Goal: Information Seeking & Learning: Learn about a topic

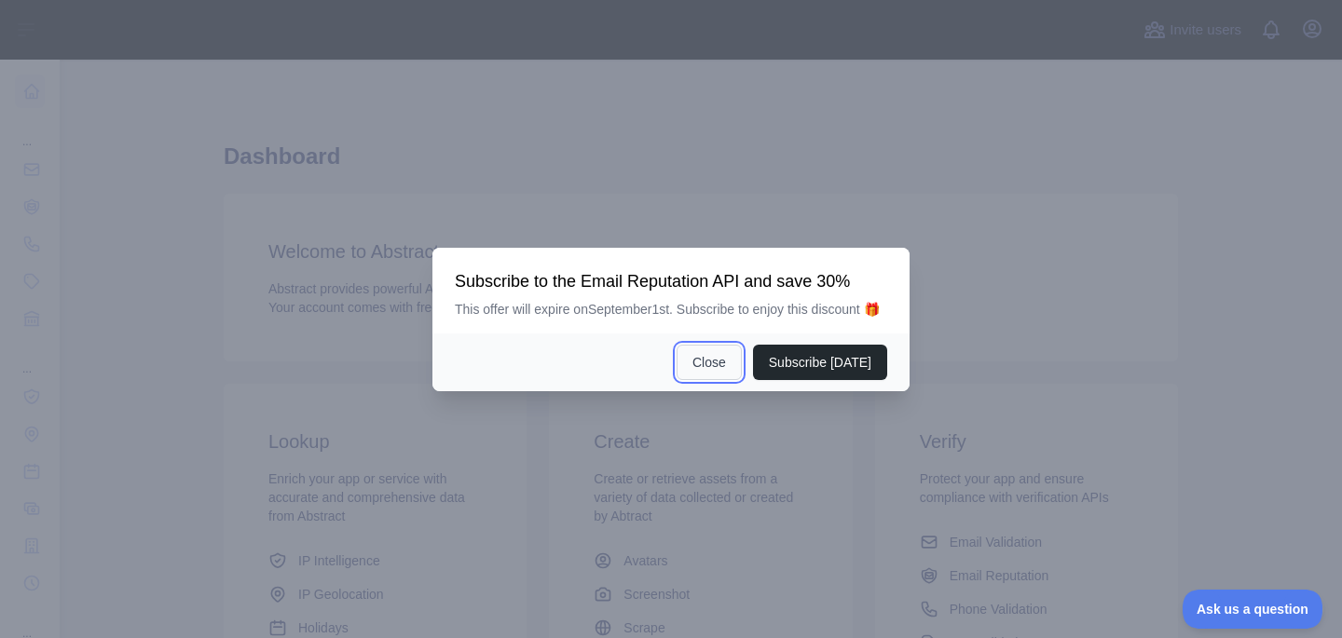
click at [734, 380] on button "Close" at bounding box center [709, 362] width 65 height 35
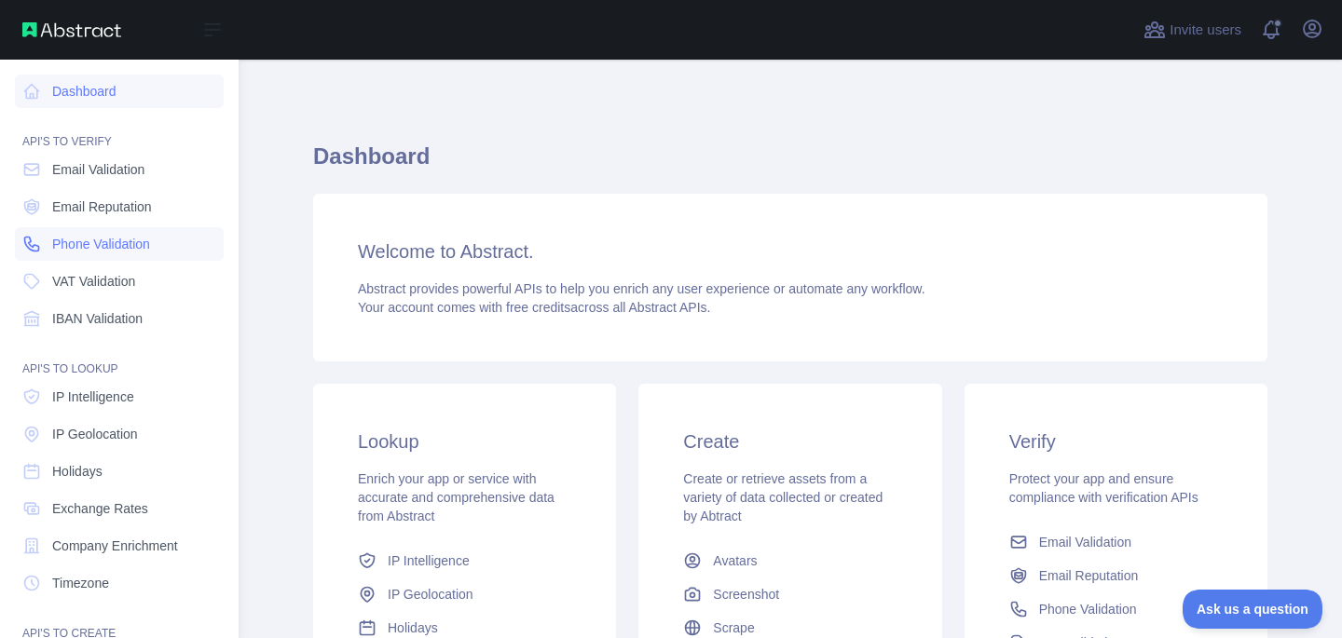
click at [90, 254] on link "Phone Validation" at bounding box center [119, 244] width 209 height 34
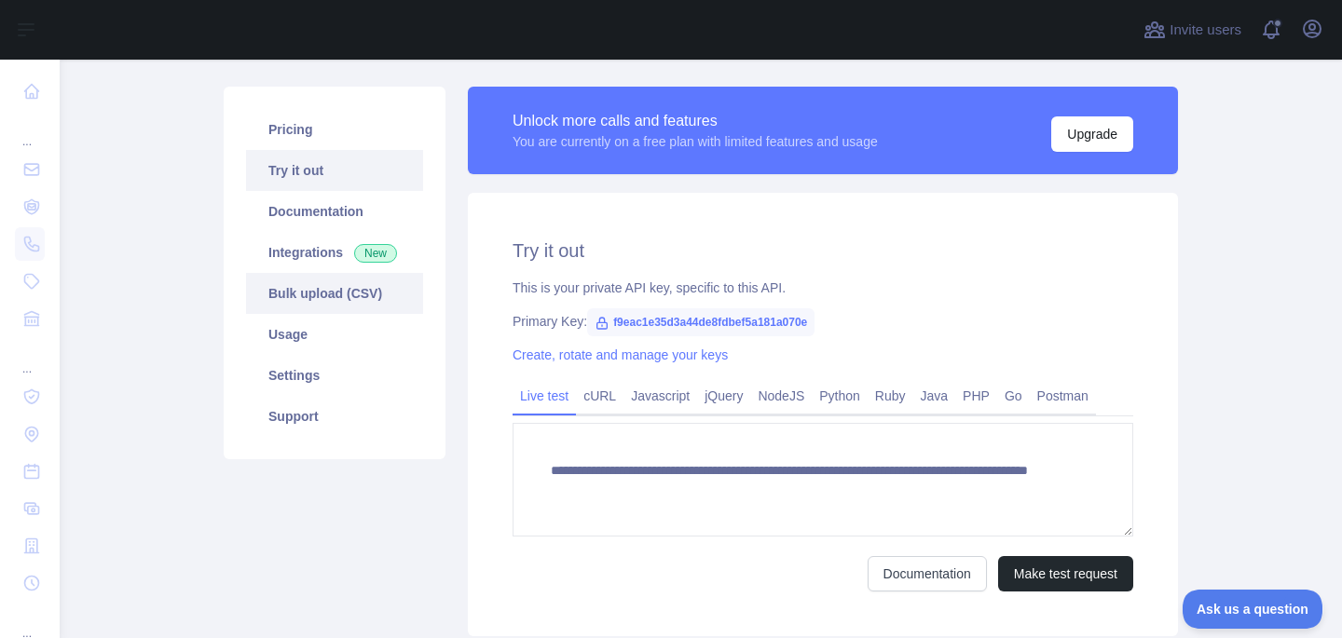
scroll to position [199, 0]
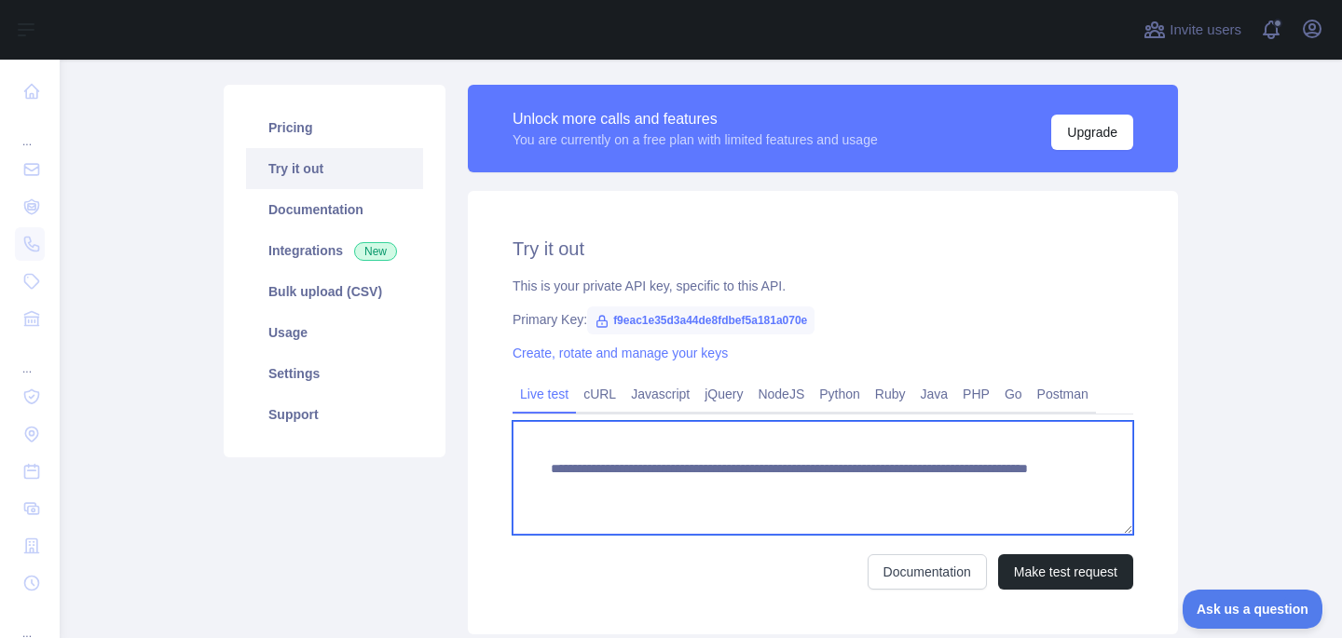
click at [955, 487] on textarea "**********" at bounding box center [823, 478] width 621 height 114
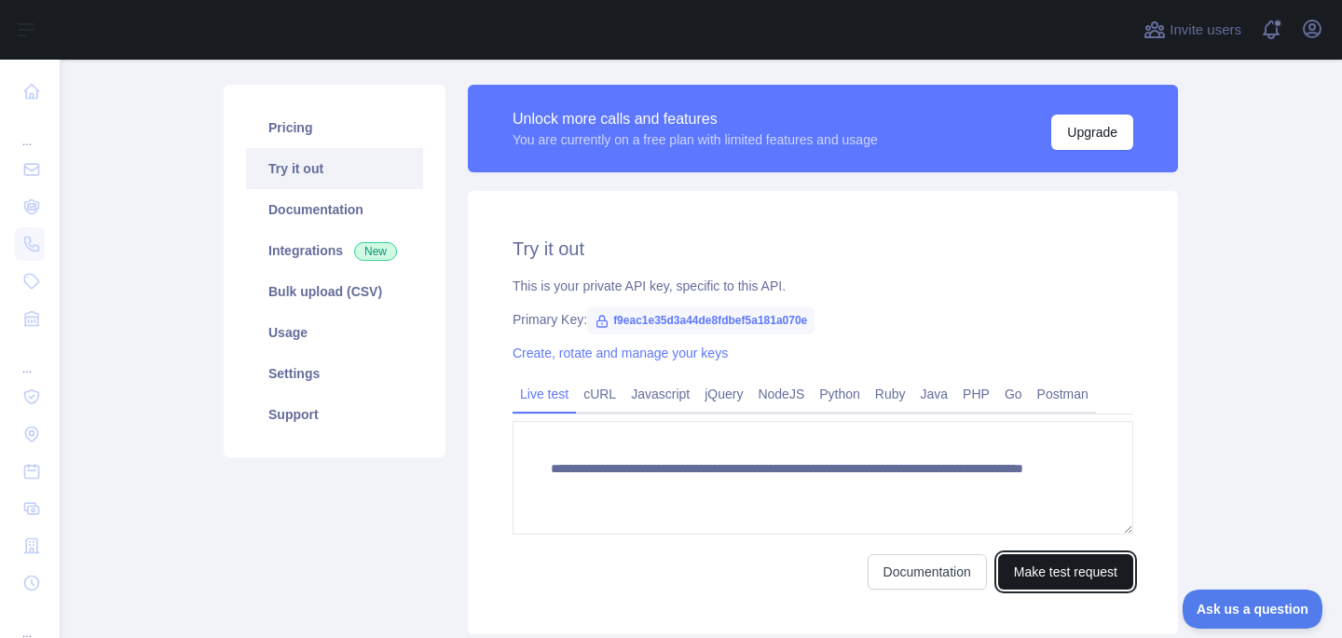
click at [1063, 581] on button "Make test request" at bounding box center [1065, 572] width 135 height 35
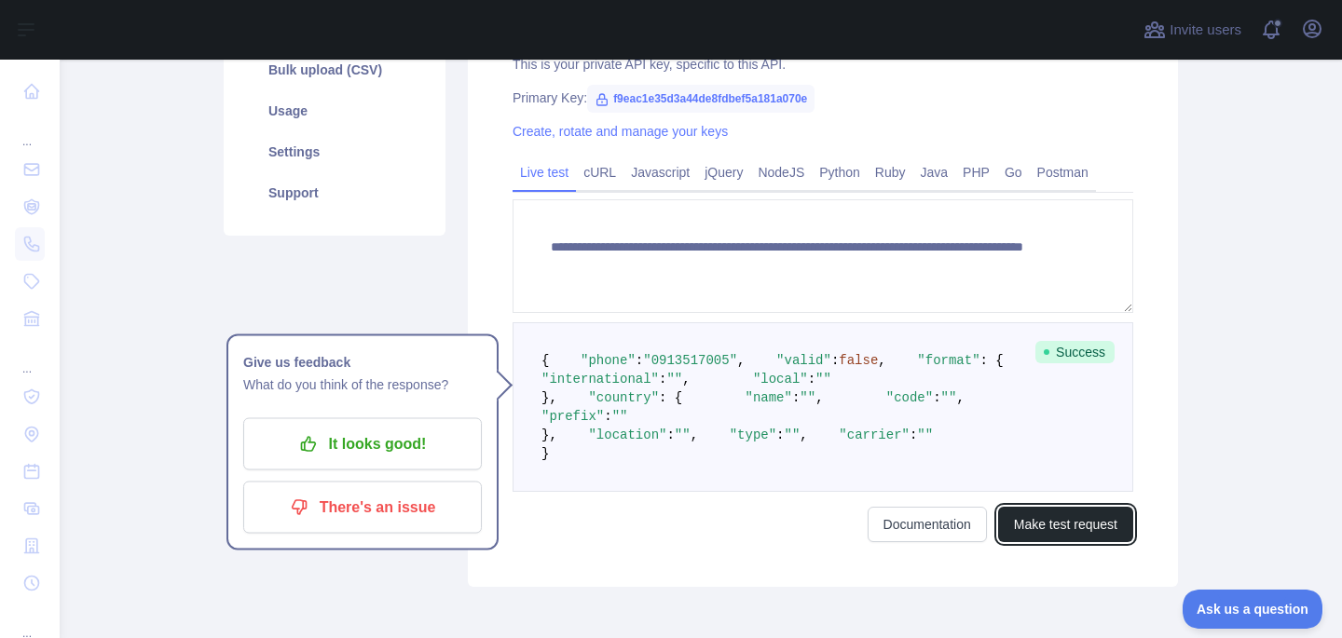
scroll to position [418, 0]
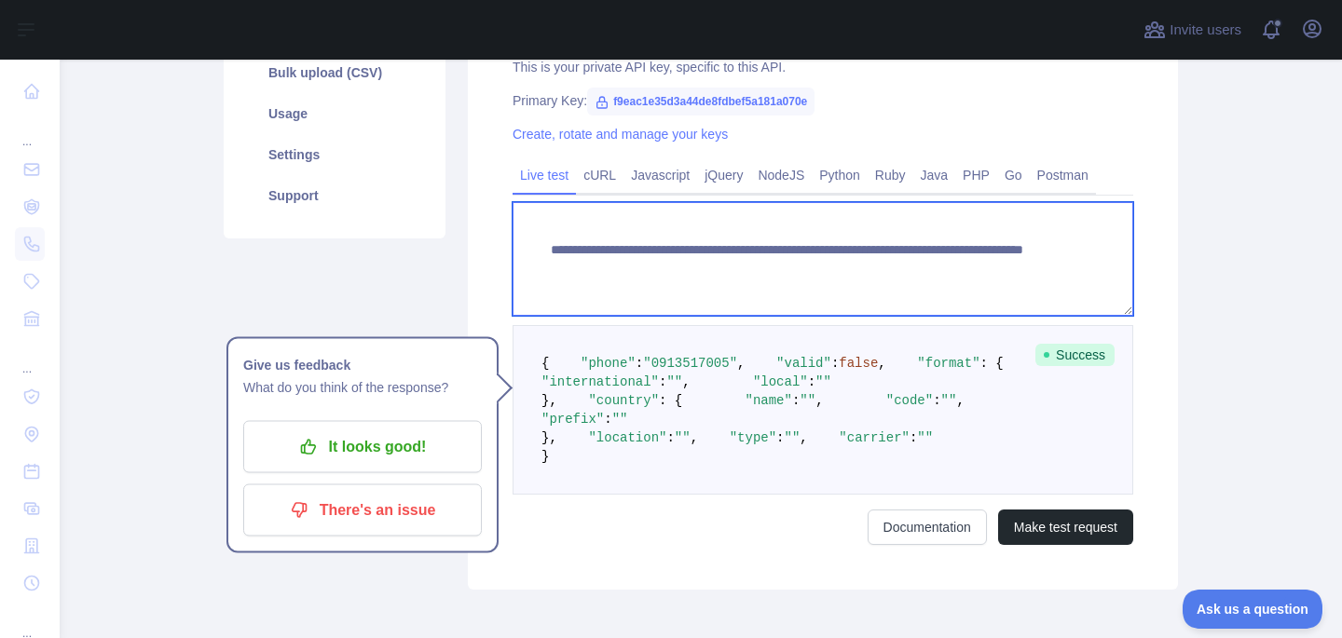
click at [899, 260] on textarea "**********" at bounding box center [823, 259] width 621 height 114
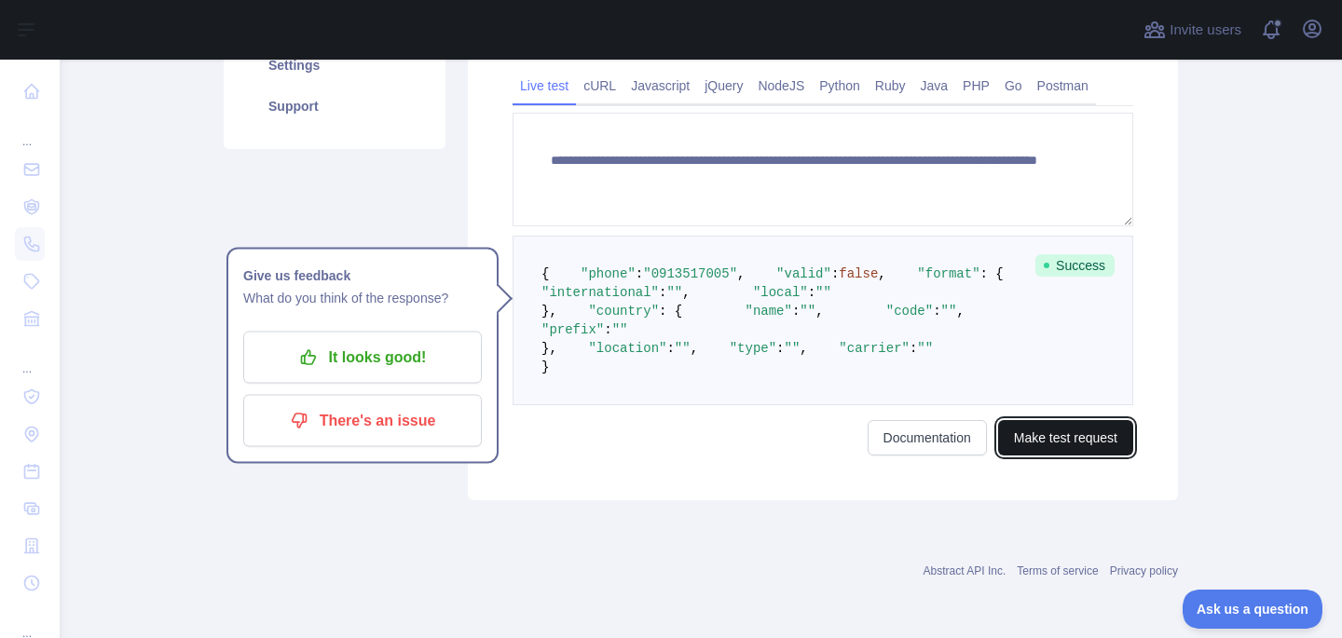
click at [1059, 456] on button "Make test request" at bounding box center [1065, 437] width 135 height 35
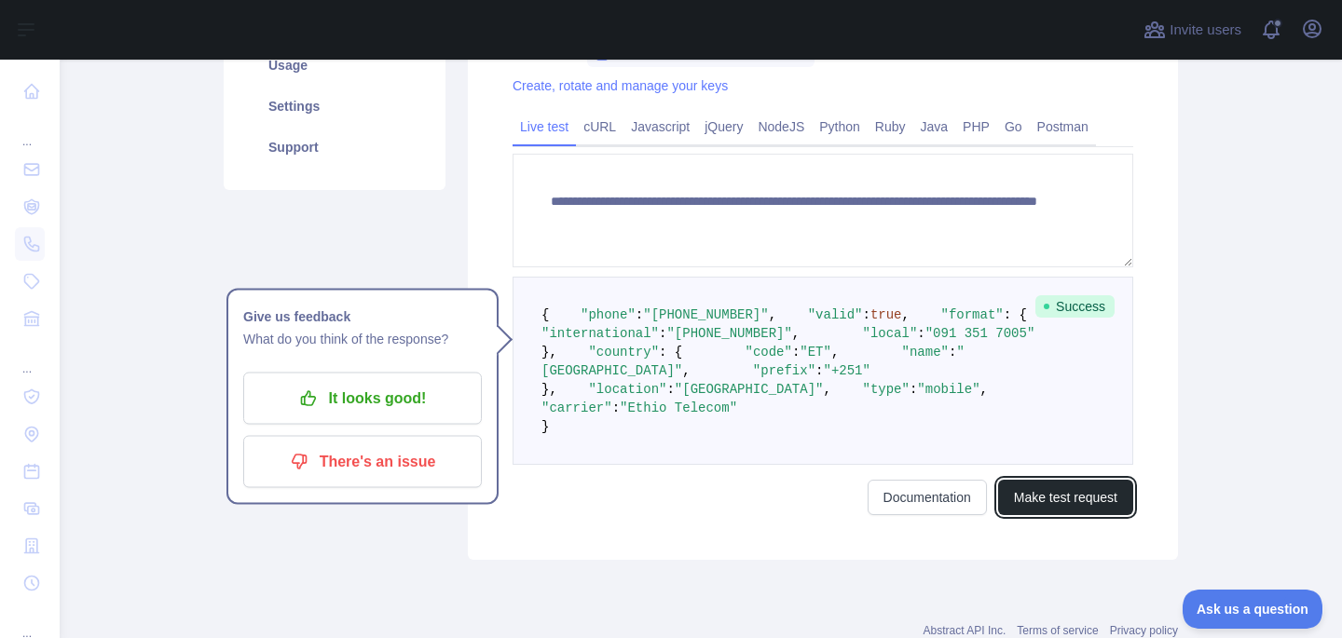
scroll to position [460, 0]
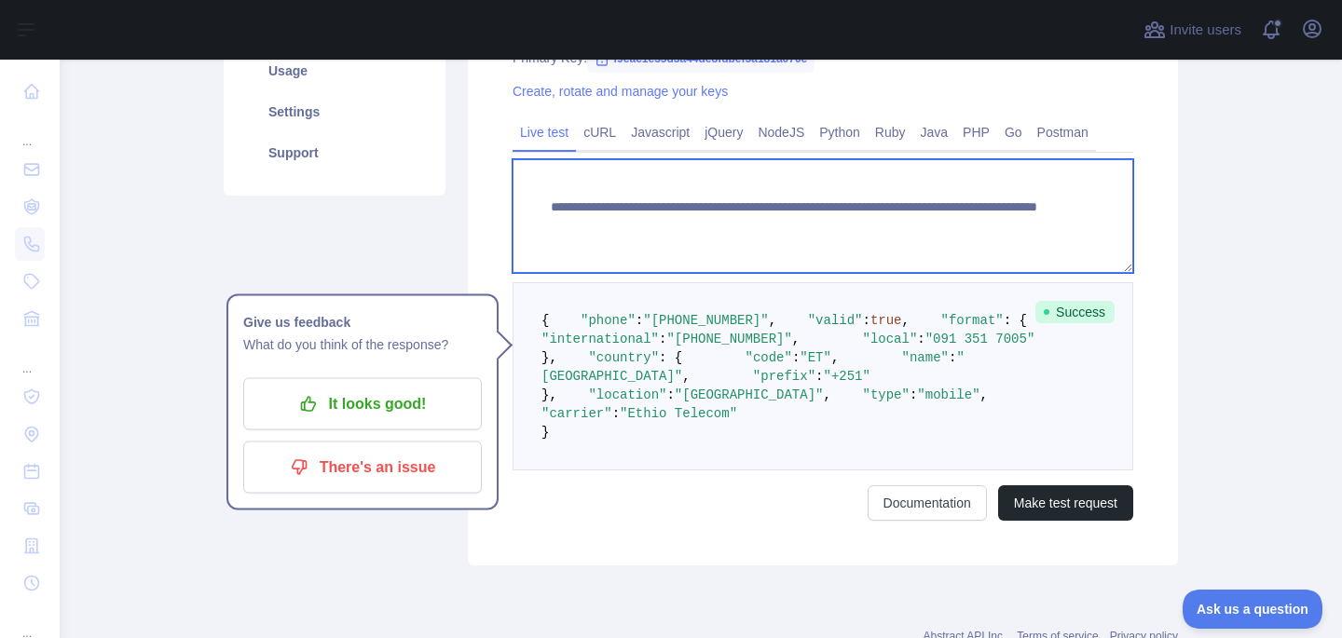
click at [975, 224] on textarea "**********" at bounding box center [823, 216] width 621 height 114
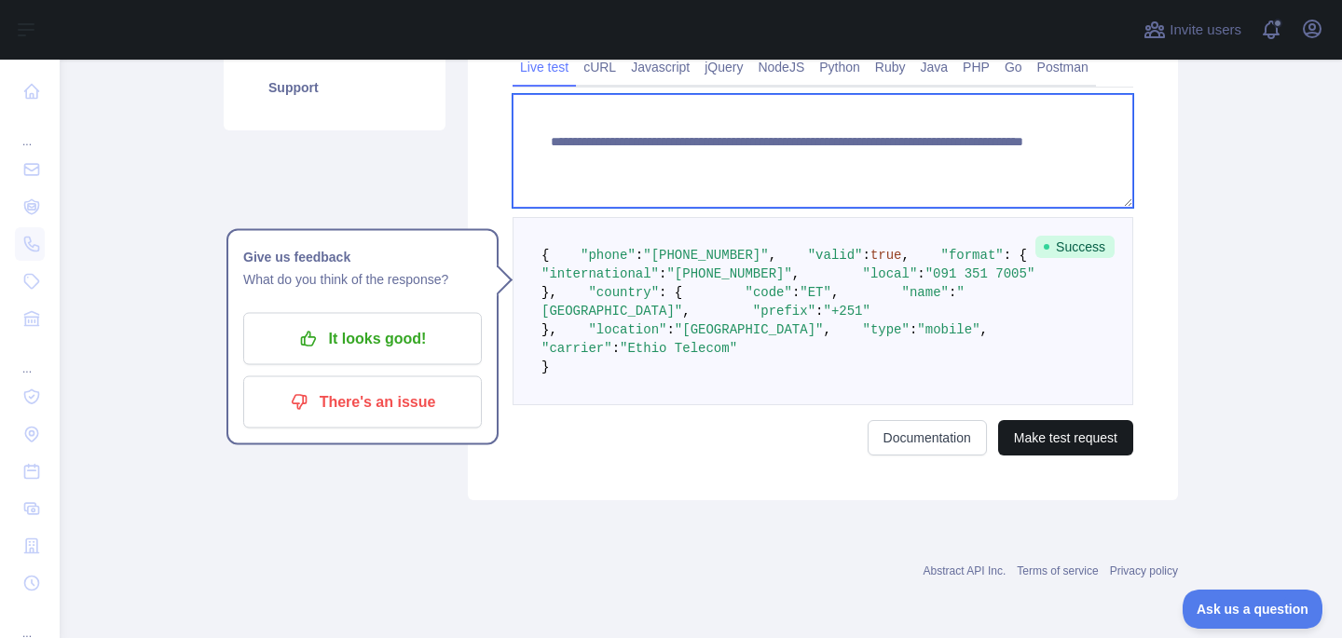
type textarea "**********"
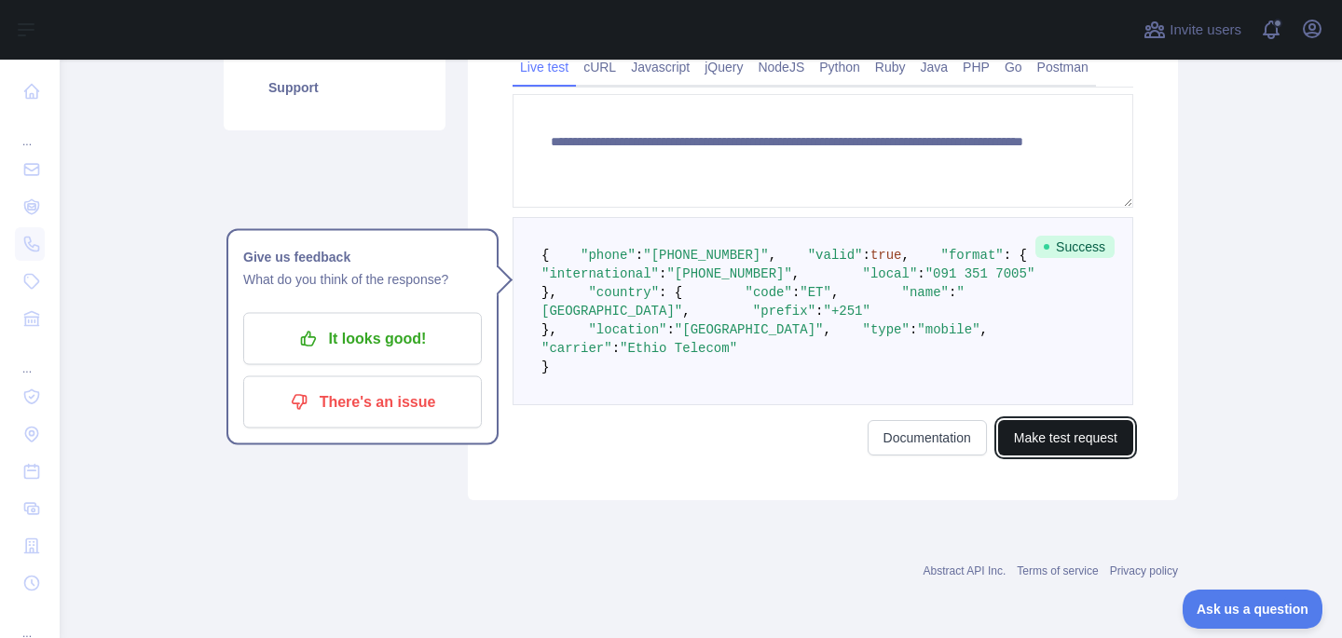
click at [1067, 456] on button "Make test request" at bounding box center [1065, 437] width 135 height 35
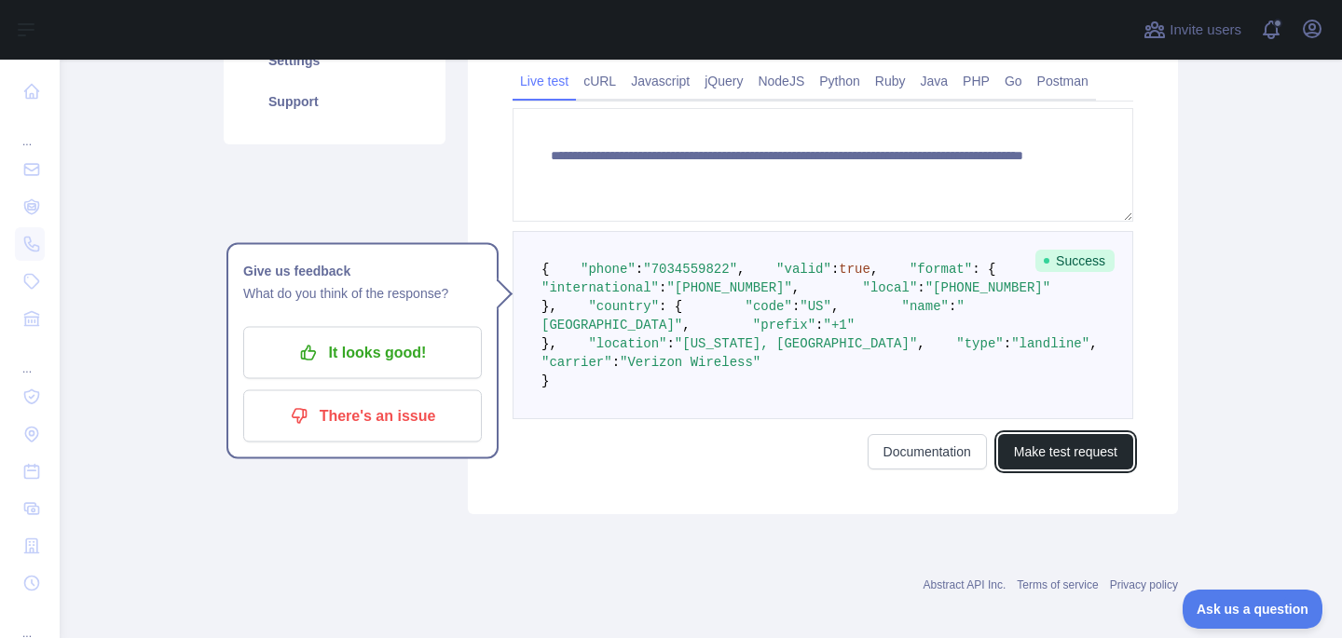
scroll to position [536, 0]
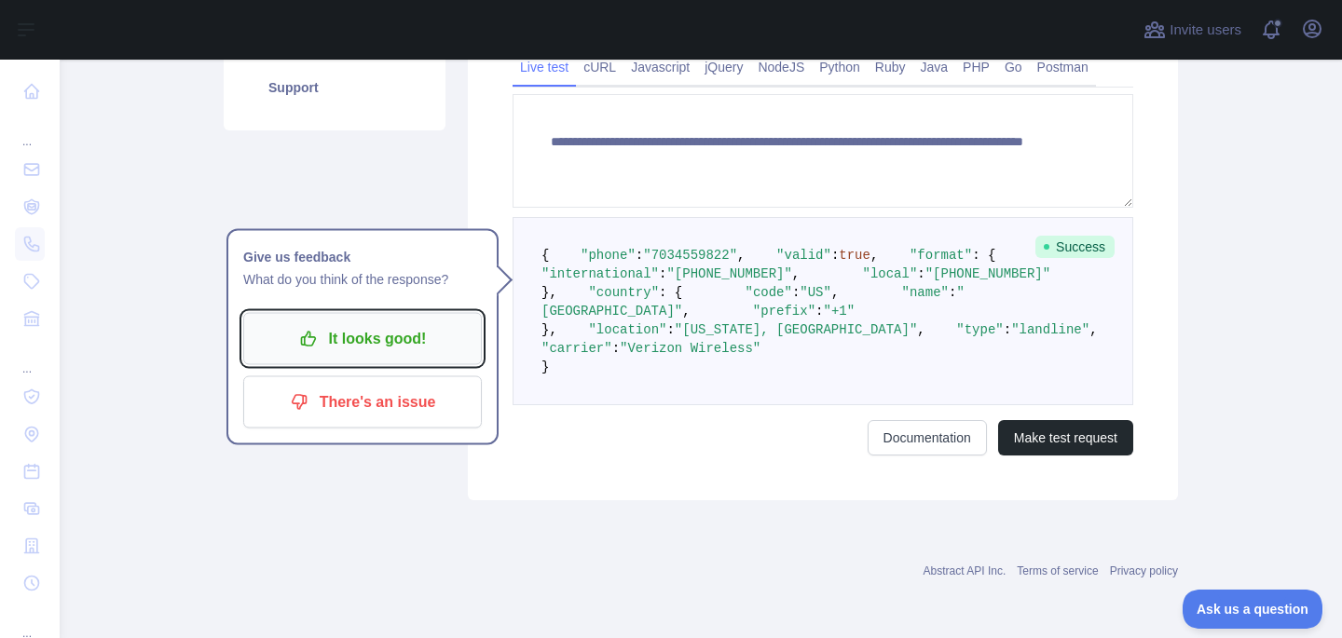
click at [448, 328] on p "It looks good!" at bounding box center [362, 339] width 211 height 32
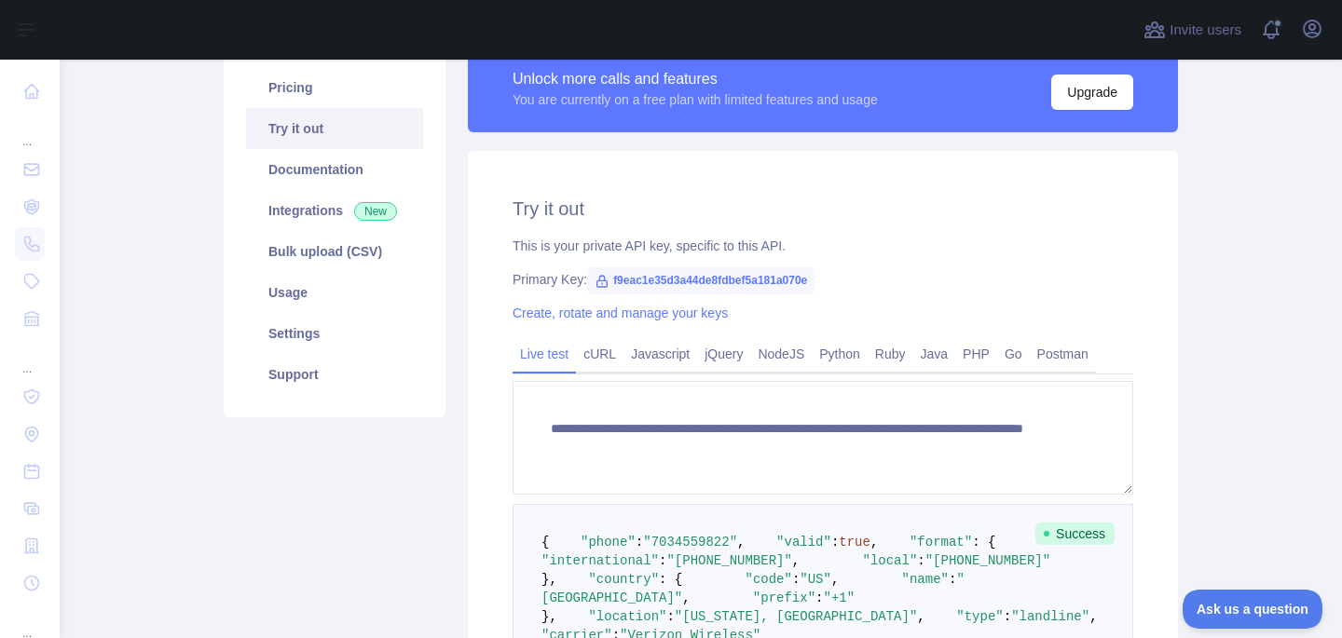
scroll to position [211, 0]
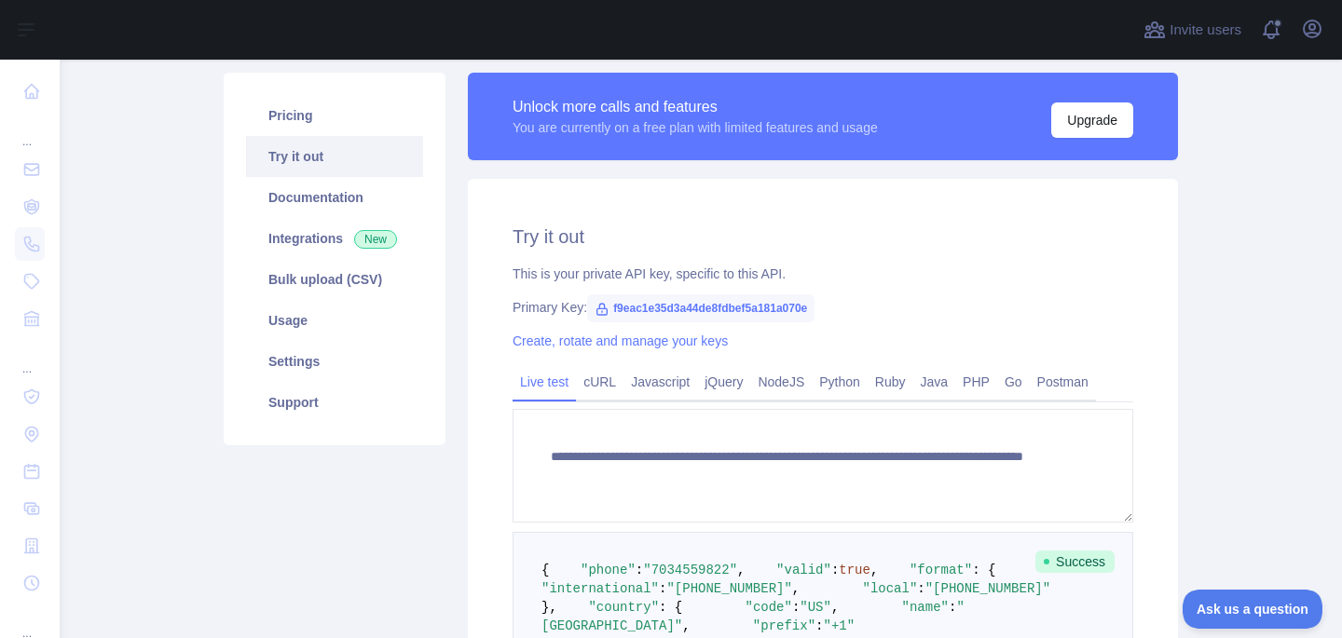
click at [603, 313] on icon at bounding box center [602, 309] width 15 height 15
click at [734, 313] on span "f9eac1e35d3a44de8fdbef5a181a070e" at bounding box center [700, 309] width 227 height 28
click at [730, 311] on span "f9eac1e35d3a44de8fdbef5a181a070e" at bounding box center [700, 309] width 227 height 28
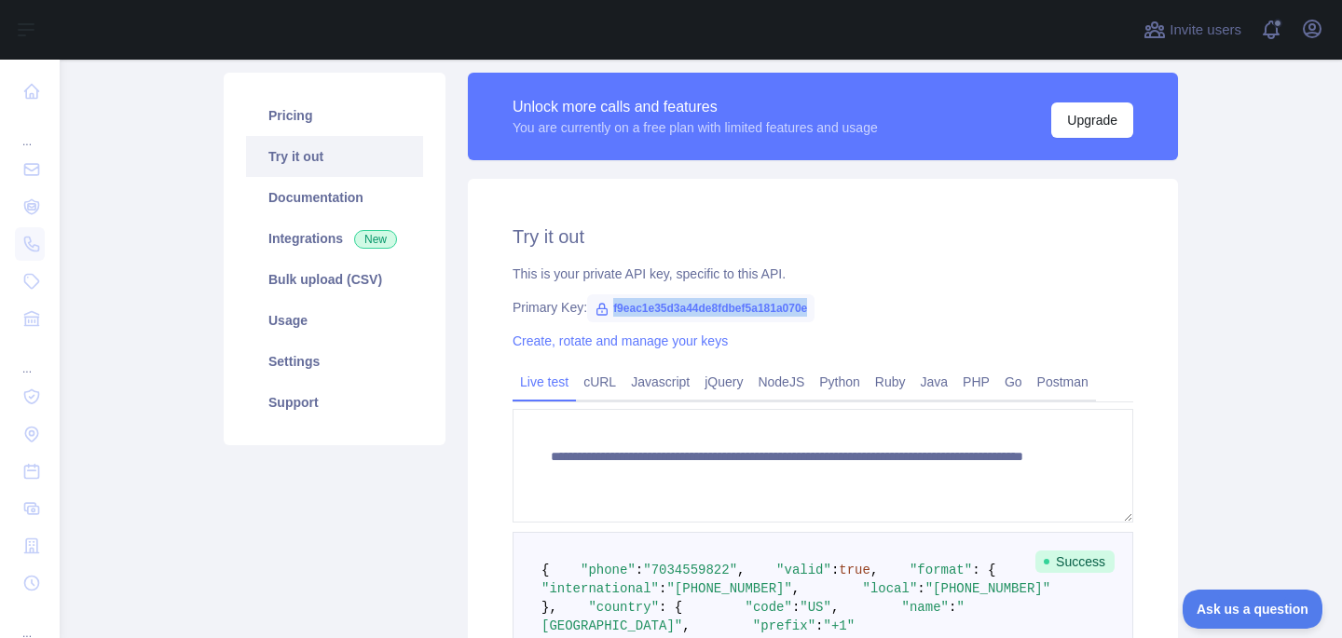
click at [730, 311] on span "f9eac1e35d3a44de8fdbef5a181a070e" at bounding box center [700, 309] width 227 height 28
copy span "f9eac1e35d3a44de8fdbef5a181a070e"
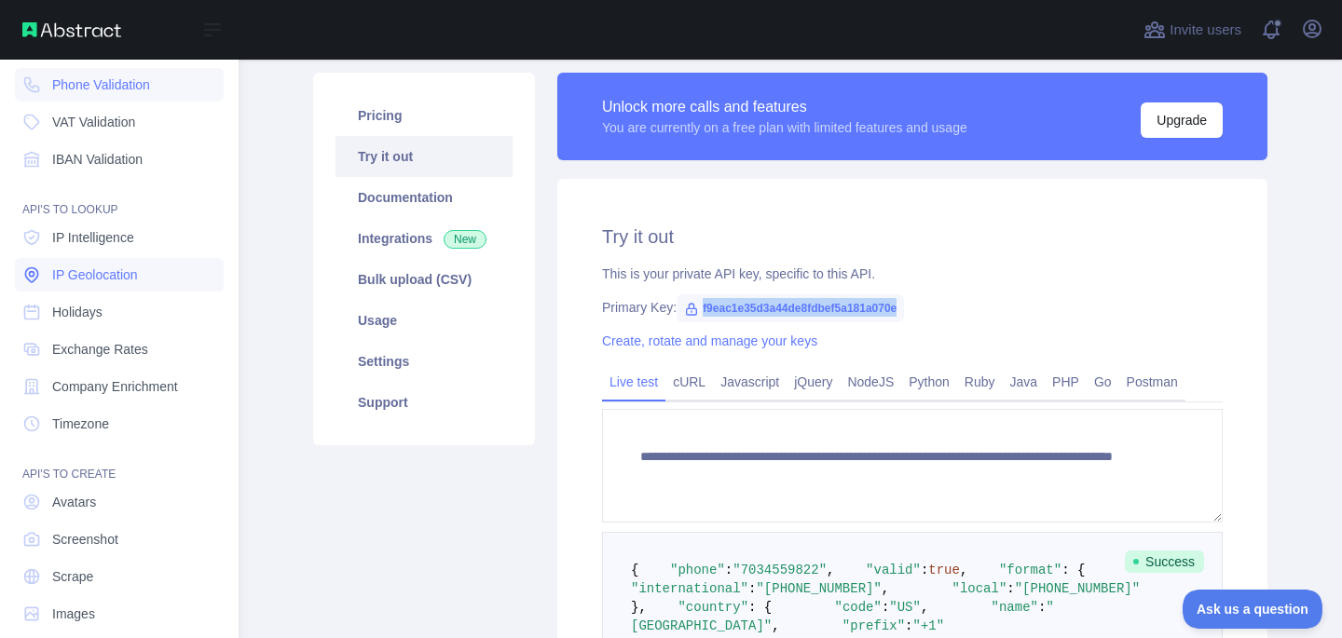
scroll to position [182, 0]
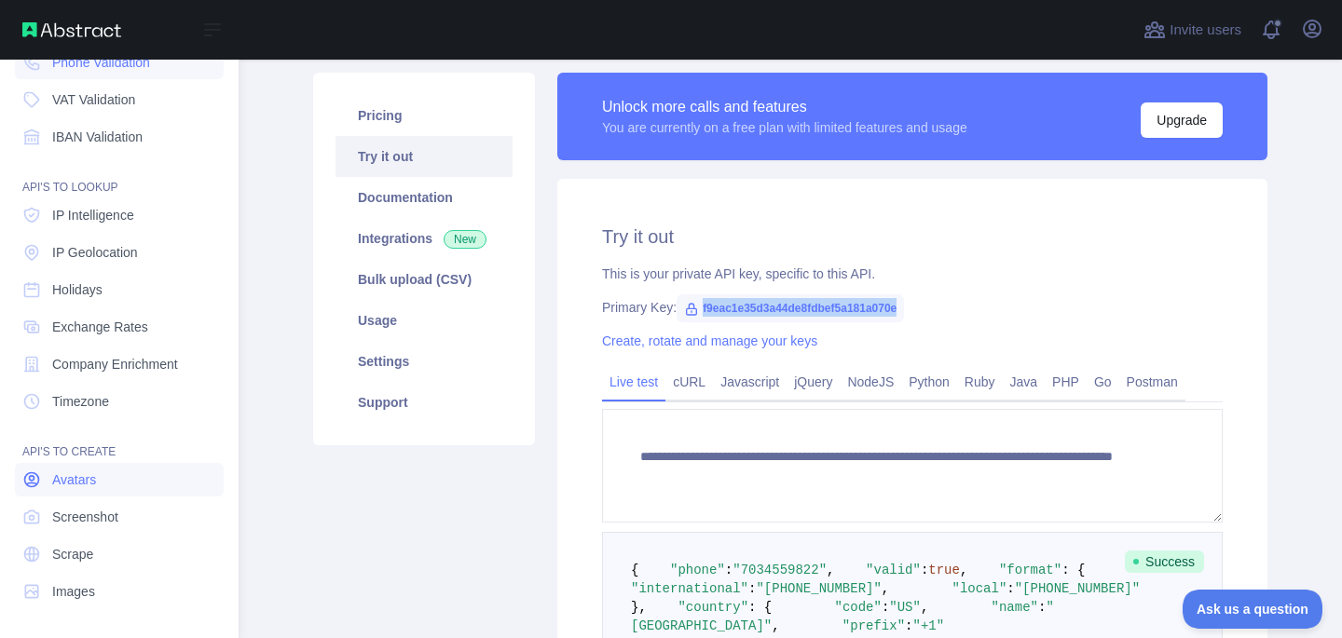
click at [96, 478] on span "Avatars" at bounding box center [74, 480] width 44 height 19
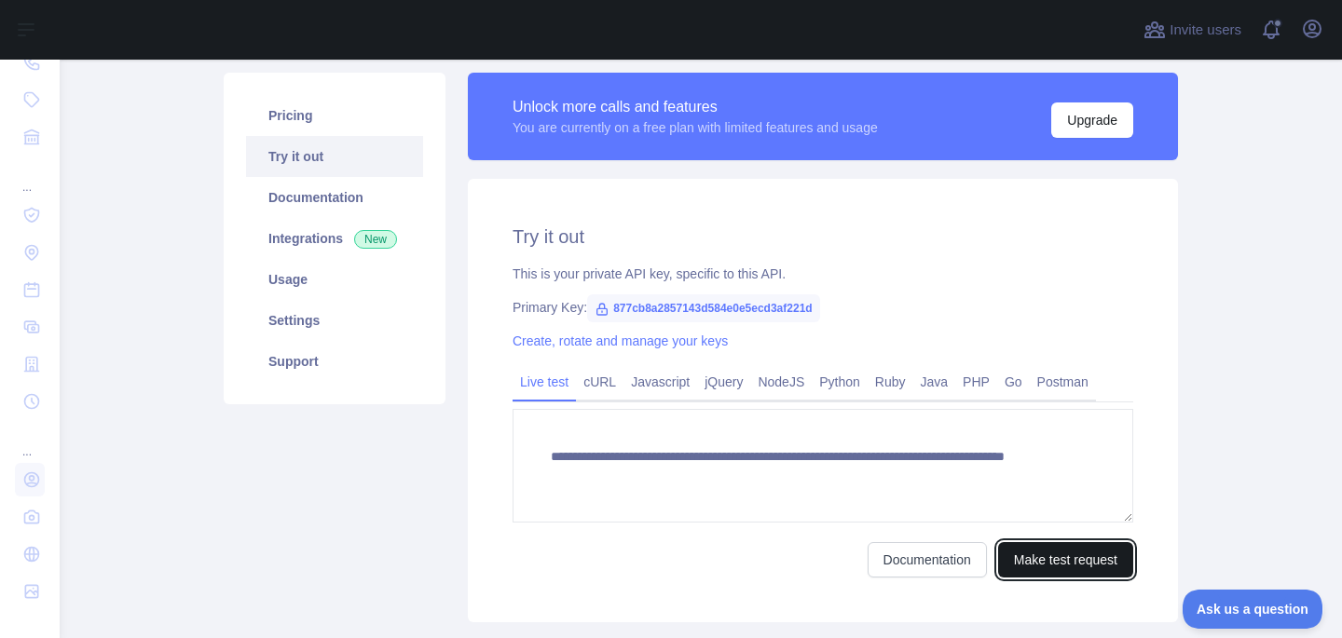
click at [1066, 560] on button "Make test request" at bounding box center [1065, 559] width 135 height 35
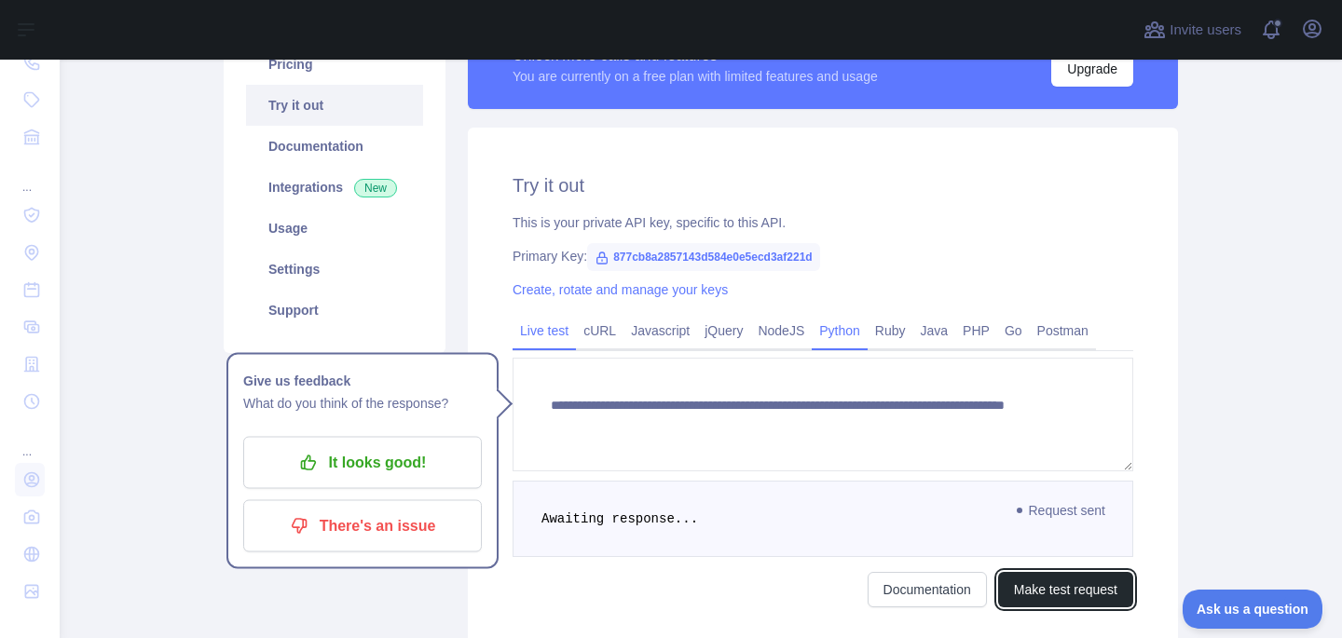
scroll to position [149, 0]
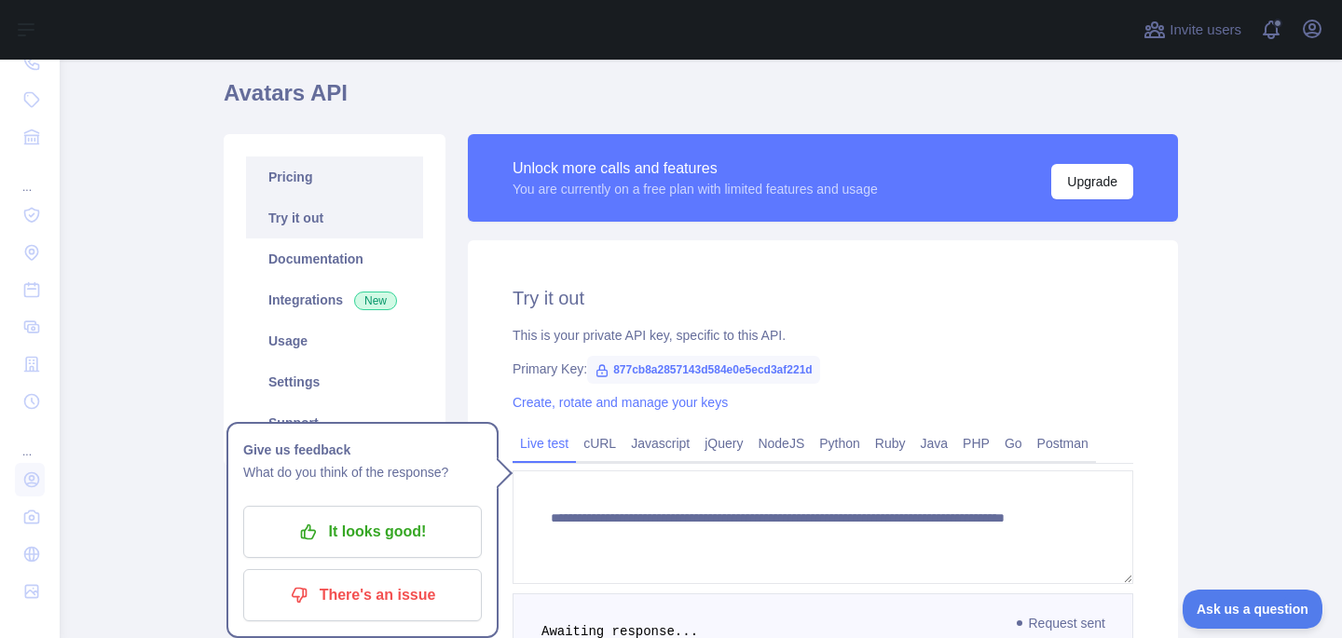
click at [323, 189] on link "Pricing" at bounding box center [334, 177] width 177 height 41
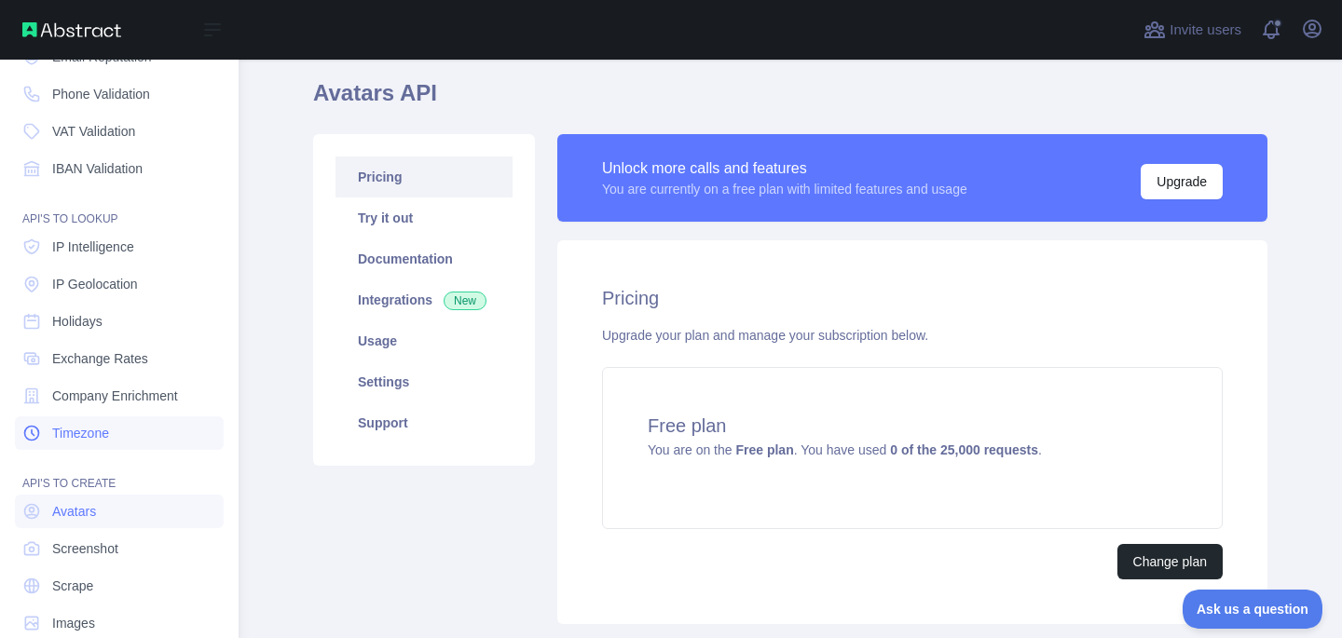
scroll to position [182, 0]
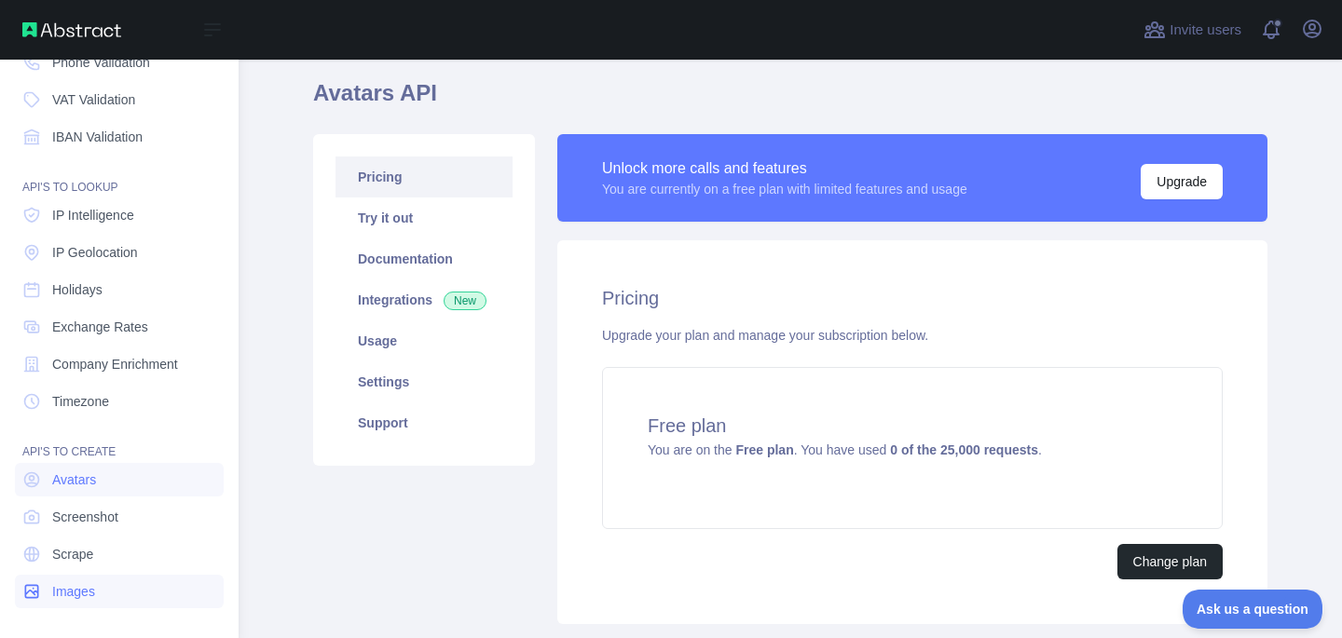
click at [94, 595] on span "Images" at bounding box center [73, 592] width 43 height 19
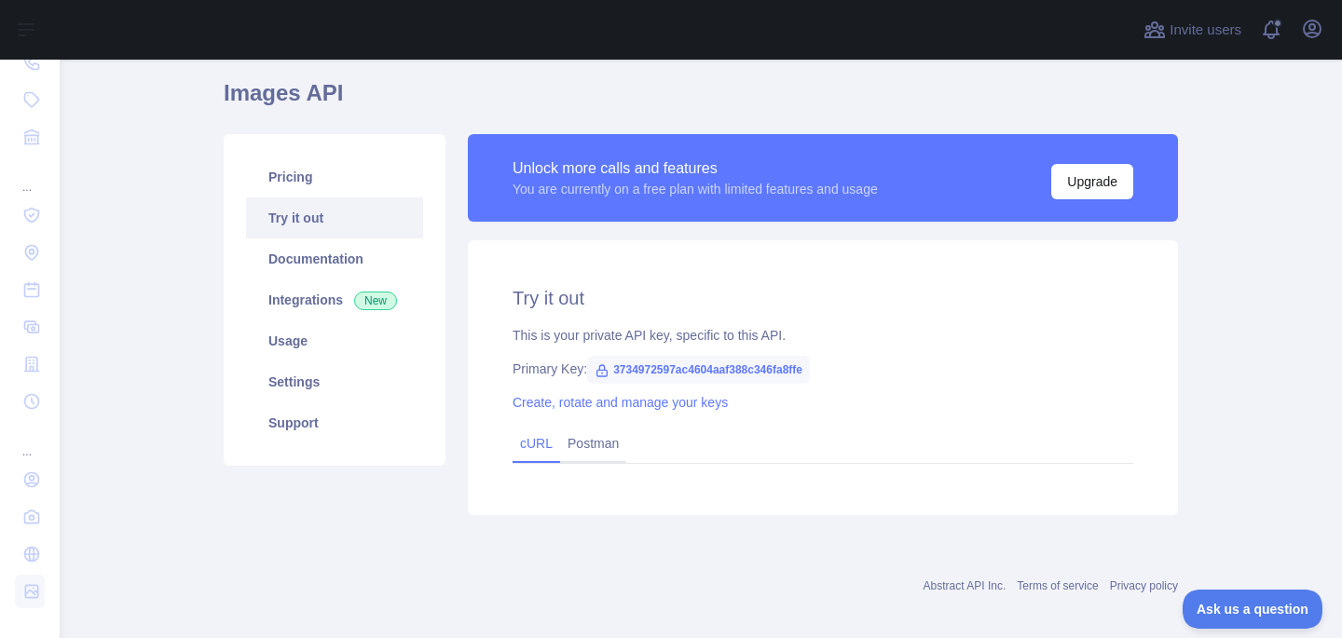
click at [547, 446] on link "cURL" at bounding box center [536, 443] width 33 height 15
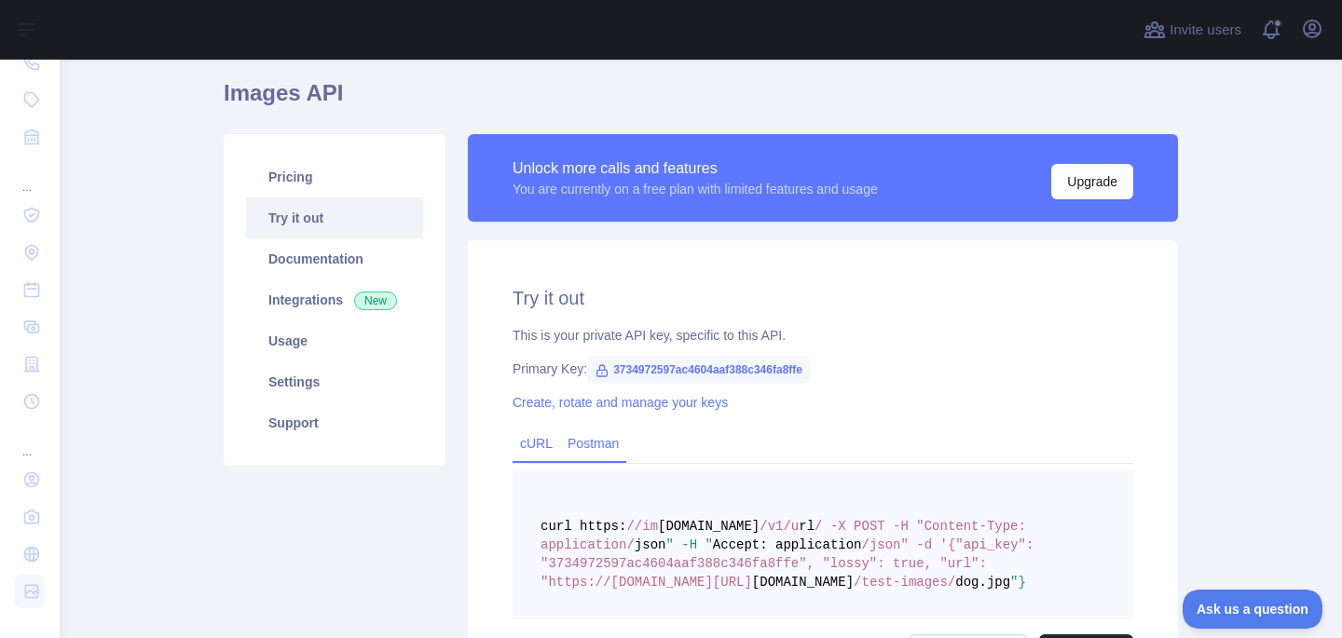
click at [587, 446] on link "Postman" at bounding box center [593, 444] width 66 height 30
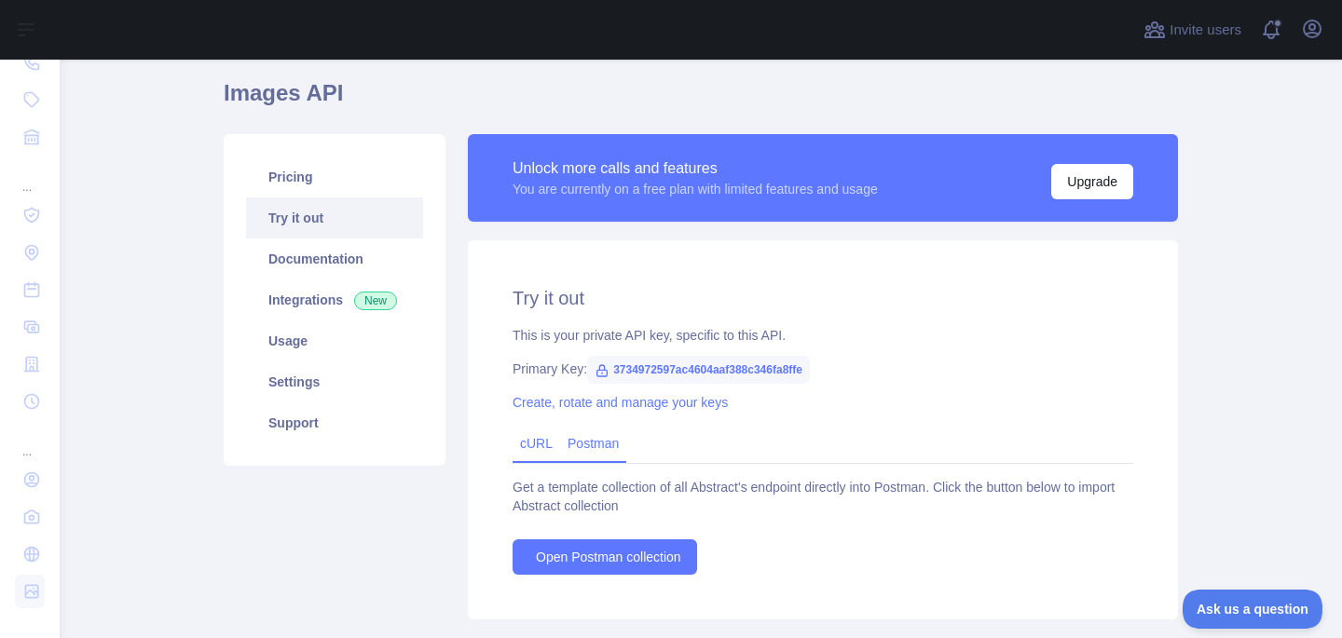
click at [533, 442] on link "cURL" at bounding box center [536, 443] width 33 height 15
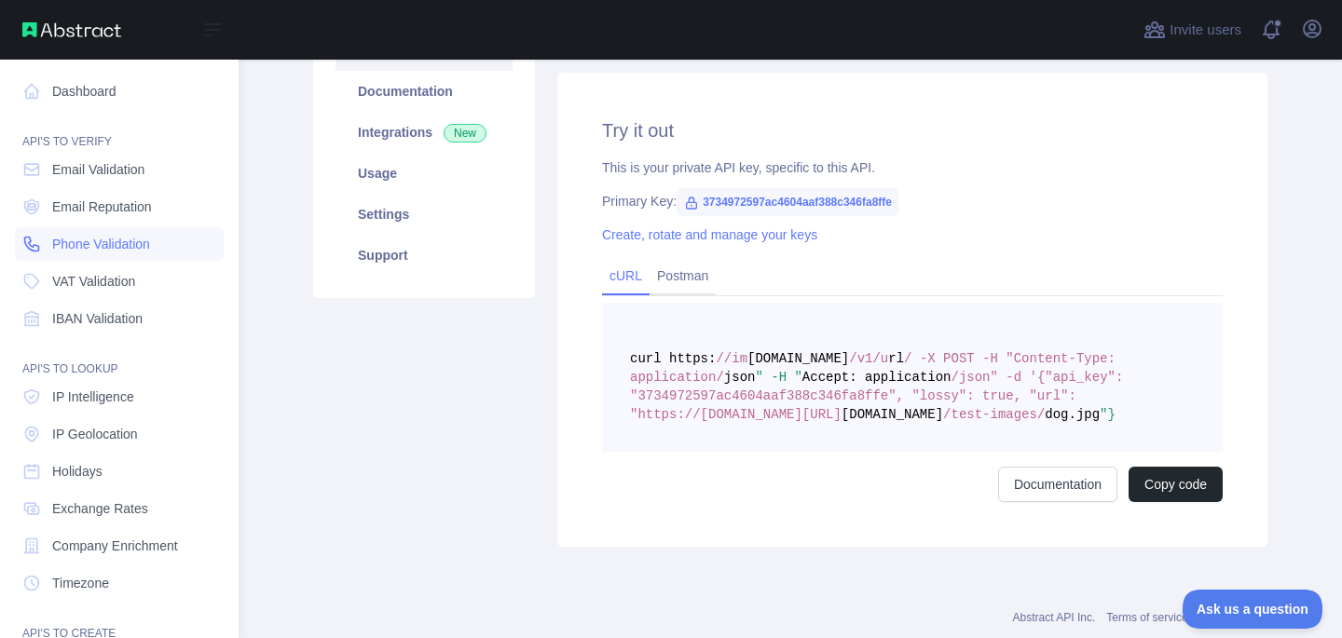
click at [96, 252] on span "Phone Validation" at bounding box center [101, 244] width 98 height 19
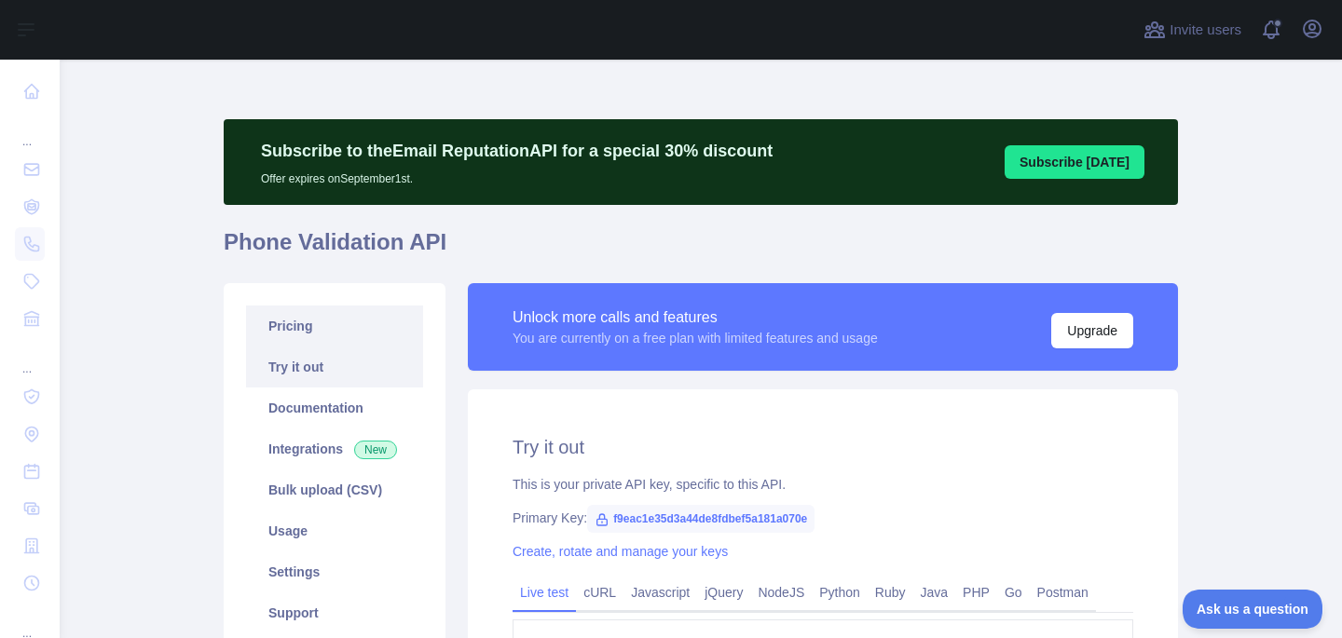
click at [305, 326] on link "Pricing" at bounding box center [334, 326] width 177 height 41
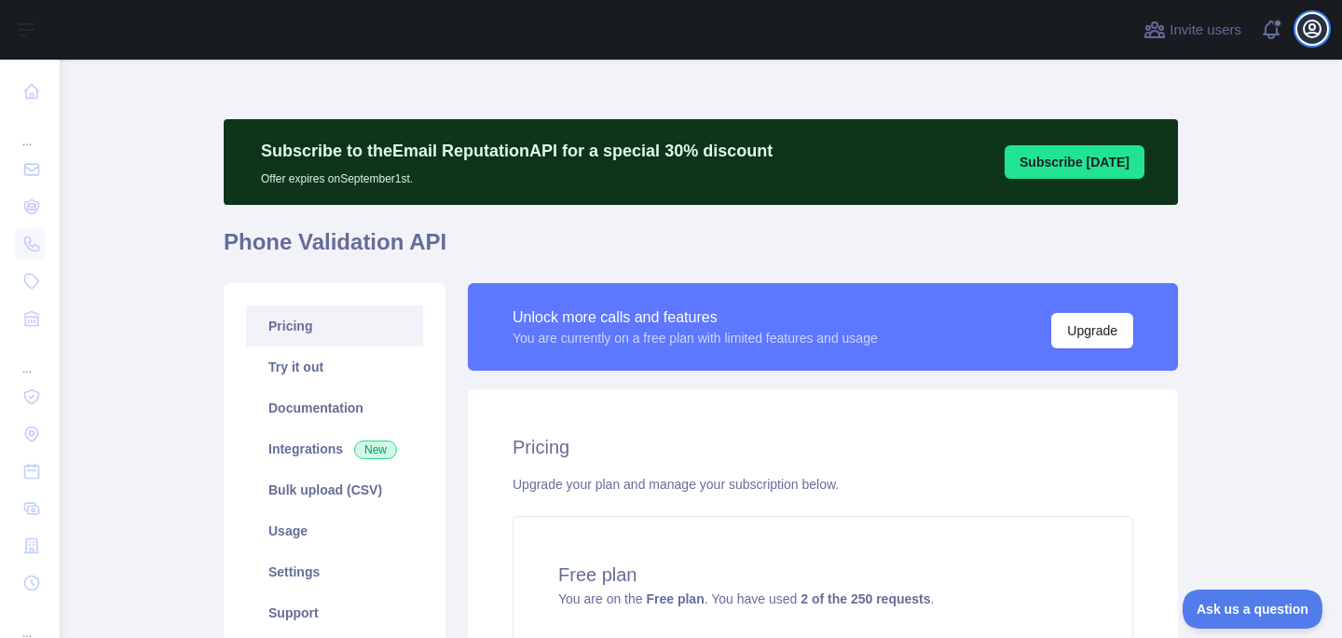
click at [1310, 31] on icon "button" at bounding box center [1312, 29] width 22 height 22
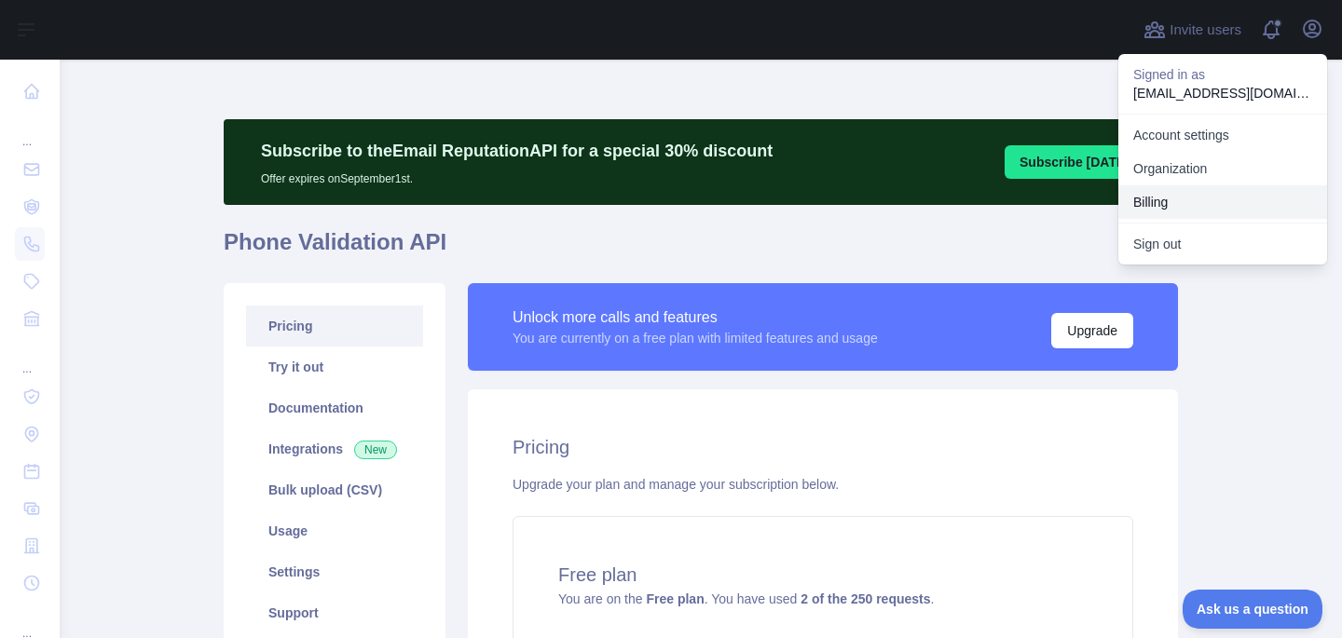
click at [1152, 197] on button "Billing" at bounding box center [1222, 202] width 209 height 34
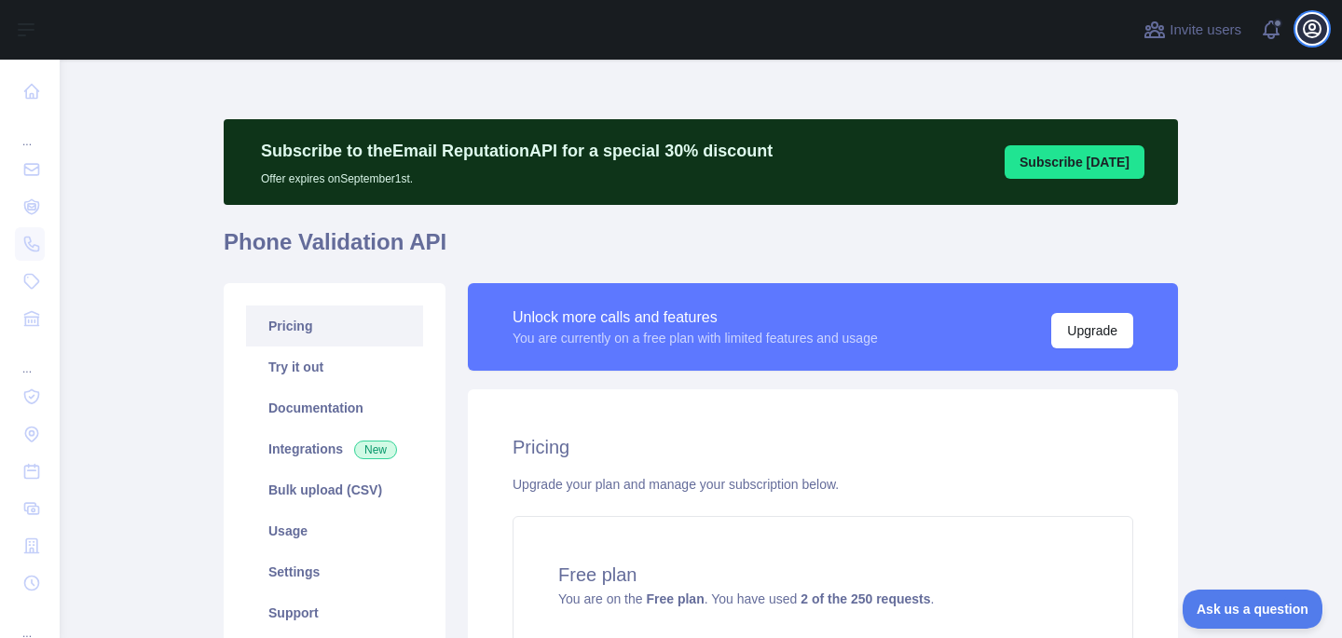
click at [1305, 29] on icon "button" at bounding box center [1312, 29] width 22 height 22
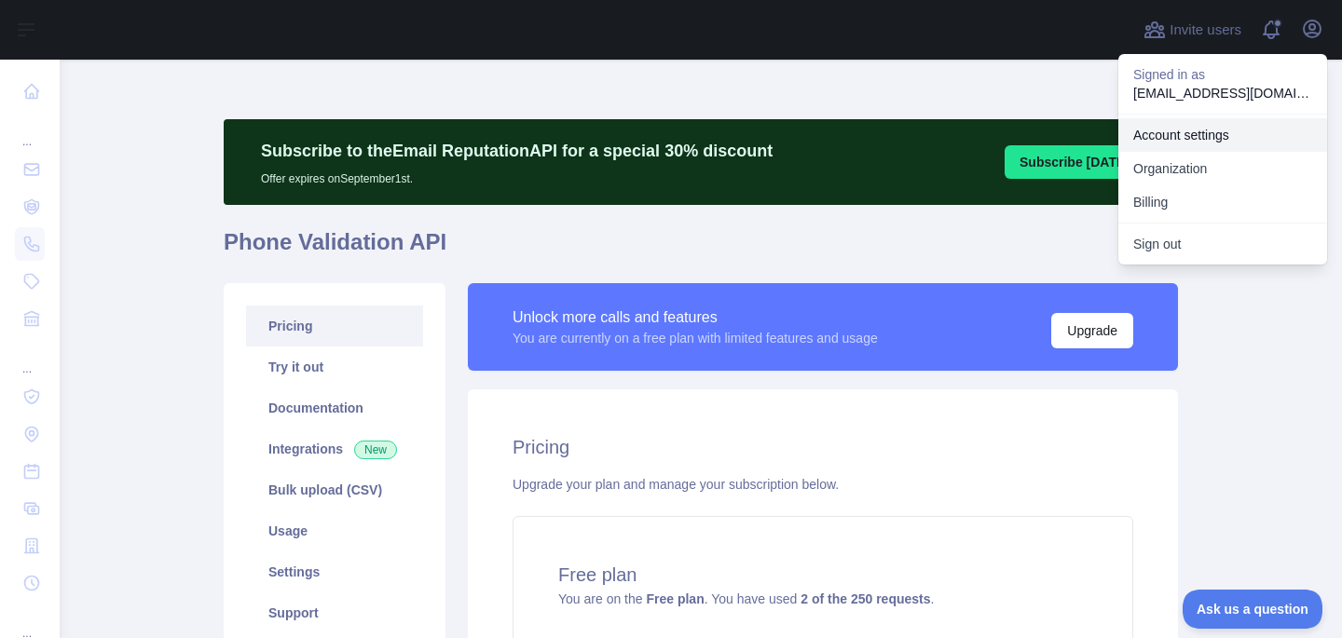
click at [1187, 127] on link "Account settings" at bounding box center [1222, 135] width 209 height 34
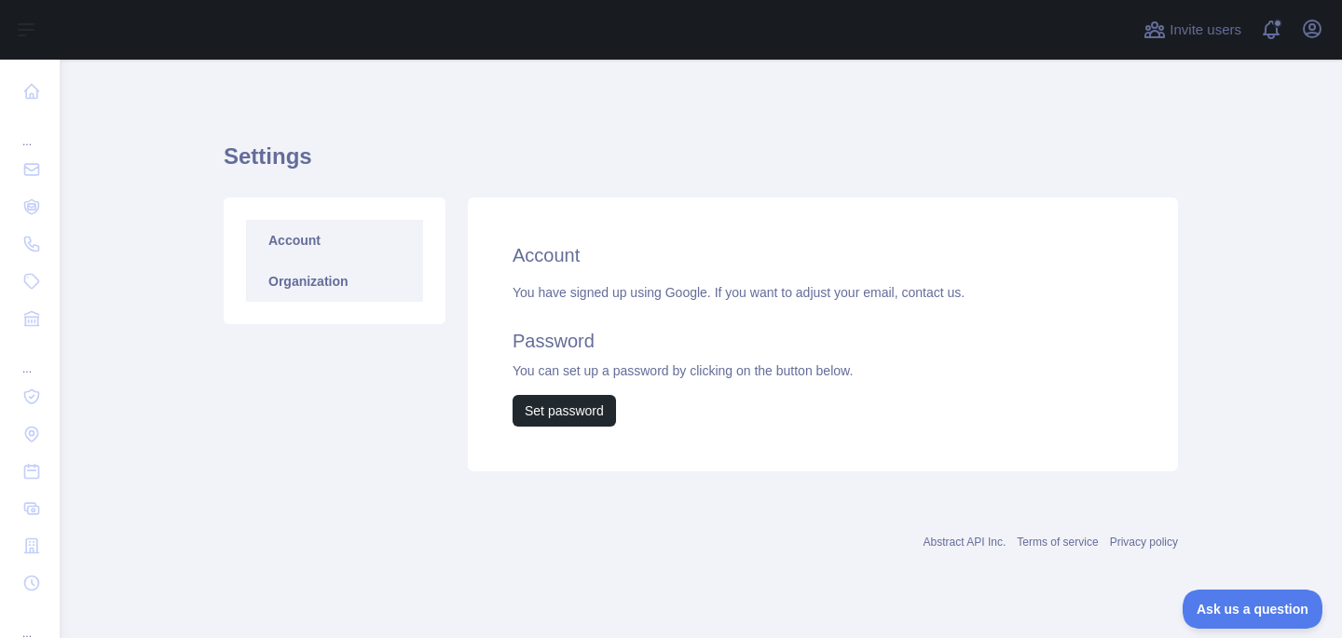
click at [332, 300] on link "Organization" at bounding box center [334, 281] width 177 height 41
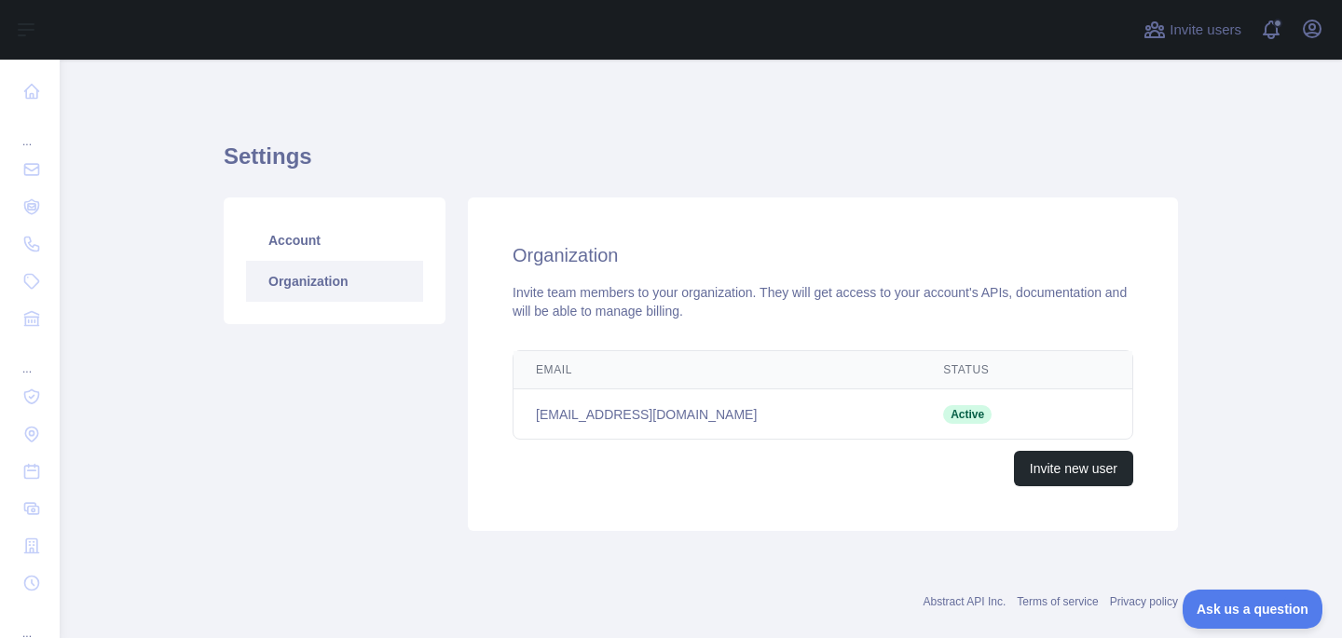
click at [653, 405] on td "[EMAIL_ADDRESS][DOMAIN_NAME]" at bounding box center [717, 415] width 407 height 50
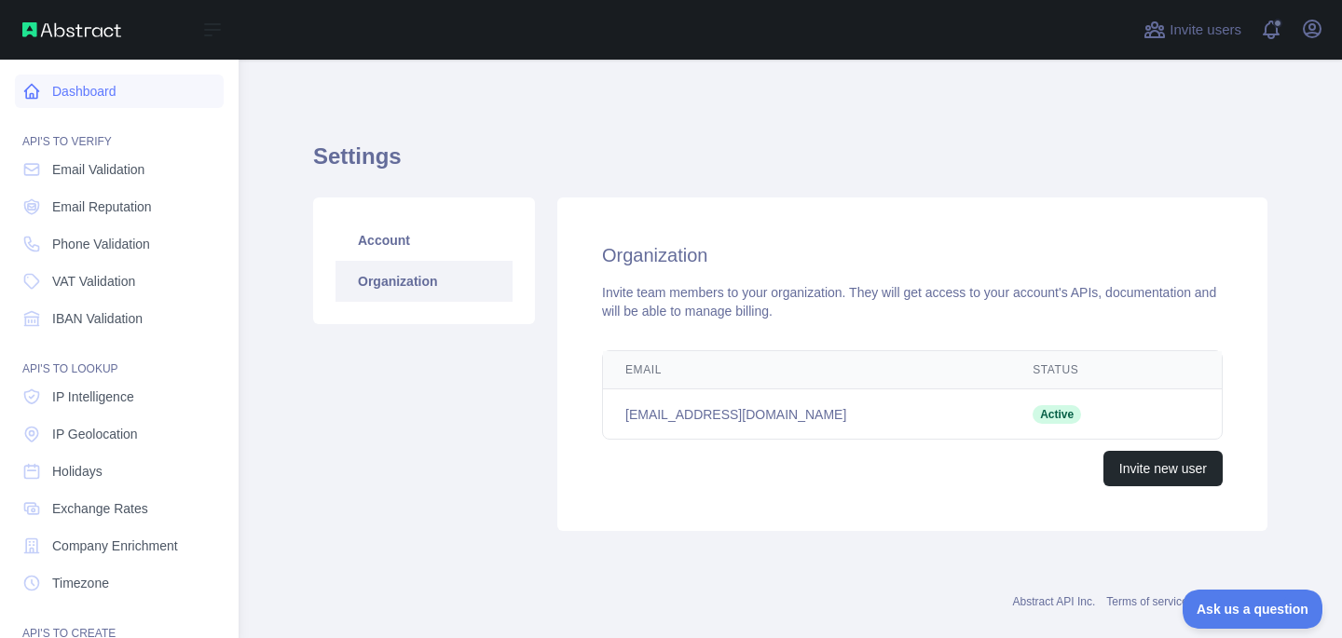
click at [93, 100] on link "Dashboard" at bounding box center [119, 92] width 209 height 34
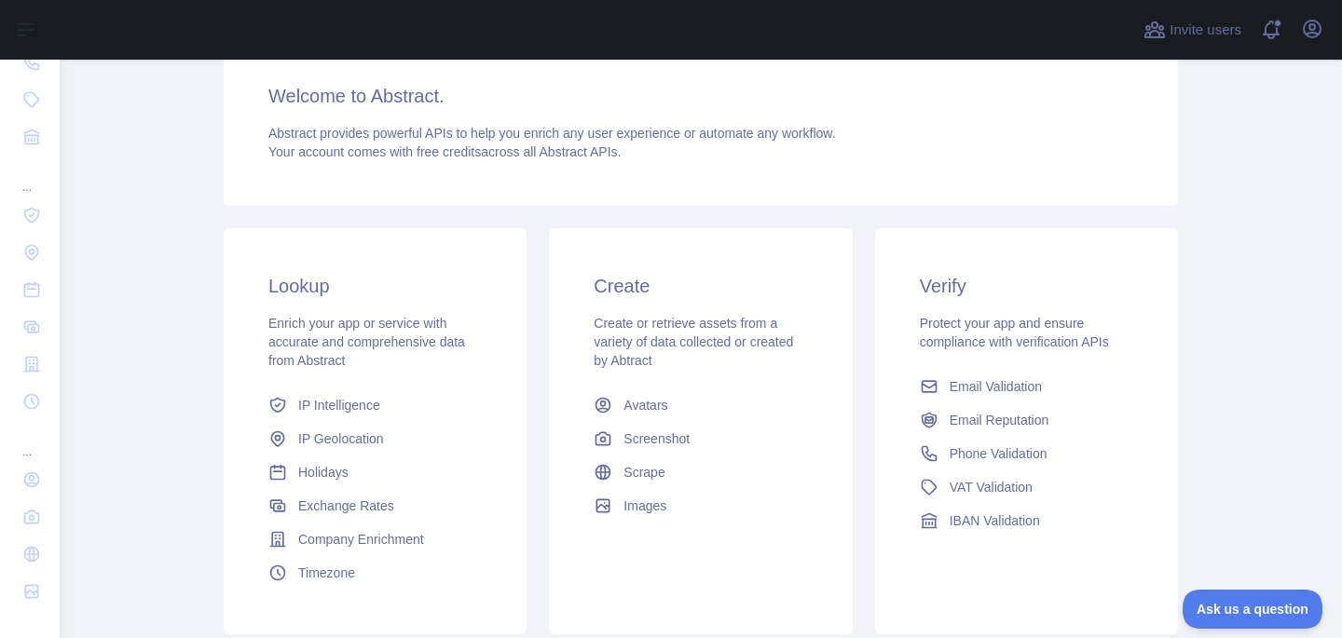
scroll to position [376, 0]
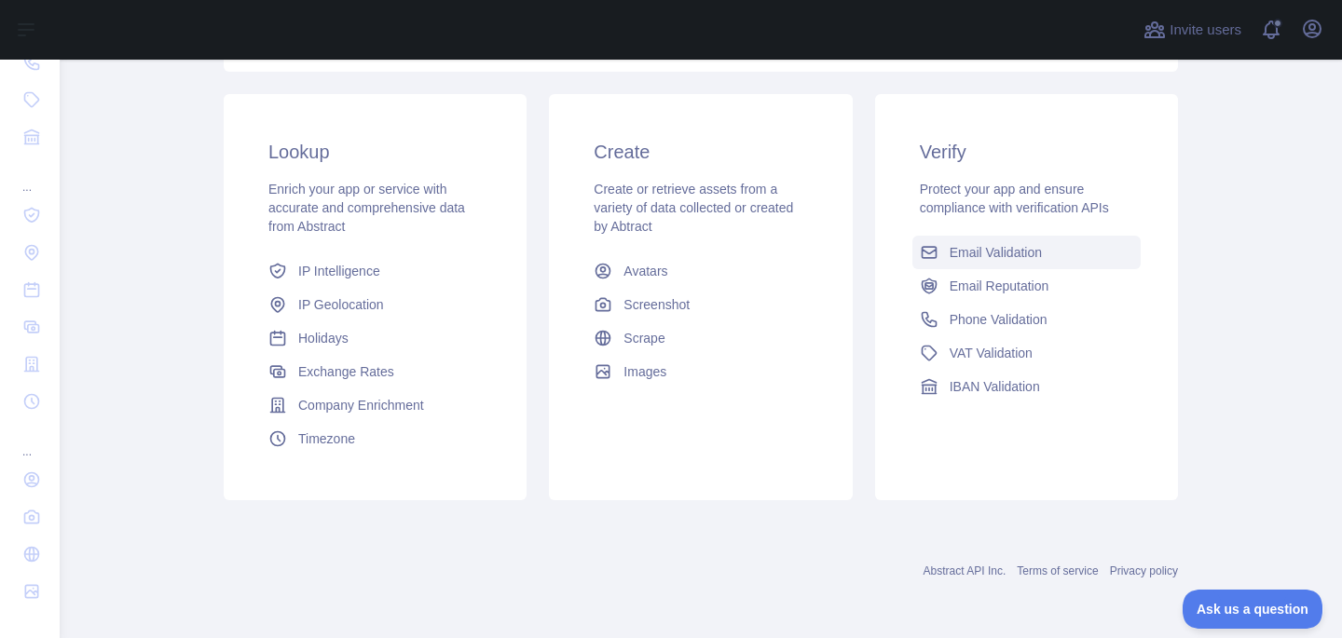
click at [1042, 264] on link "Email Validation" at bounding box center [1026, 253] width 228 height 34
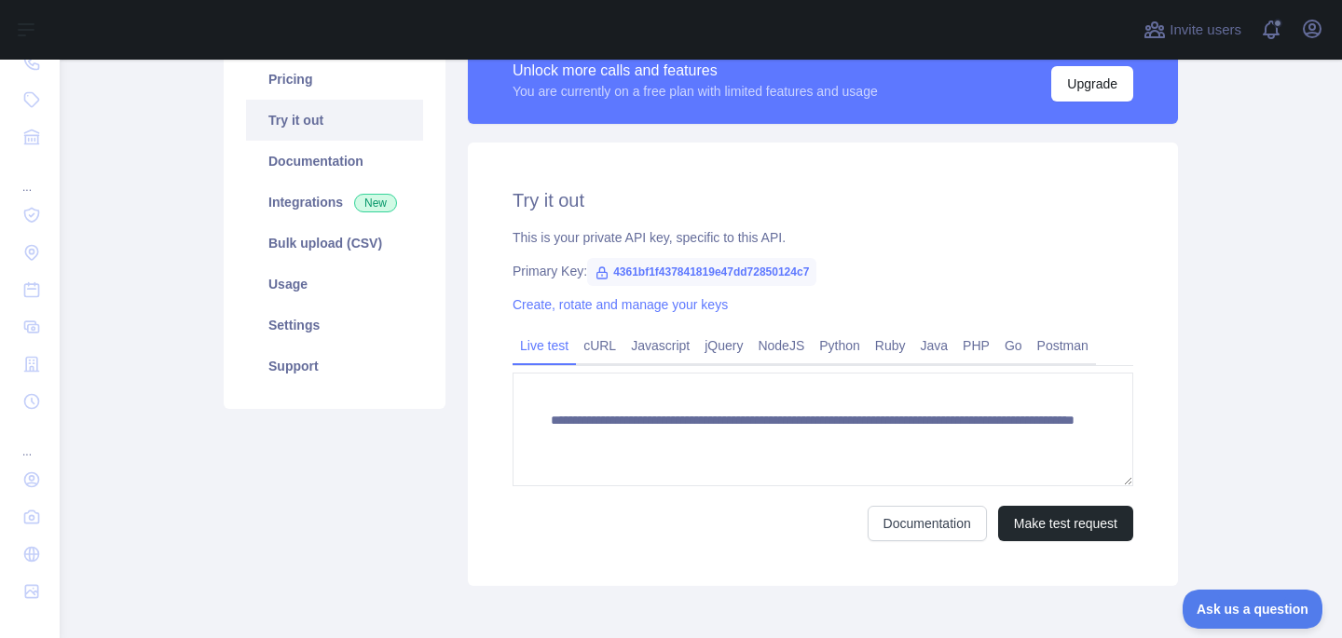
scroll to position [333, 0]
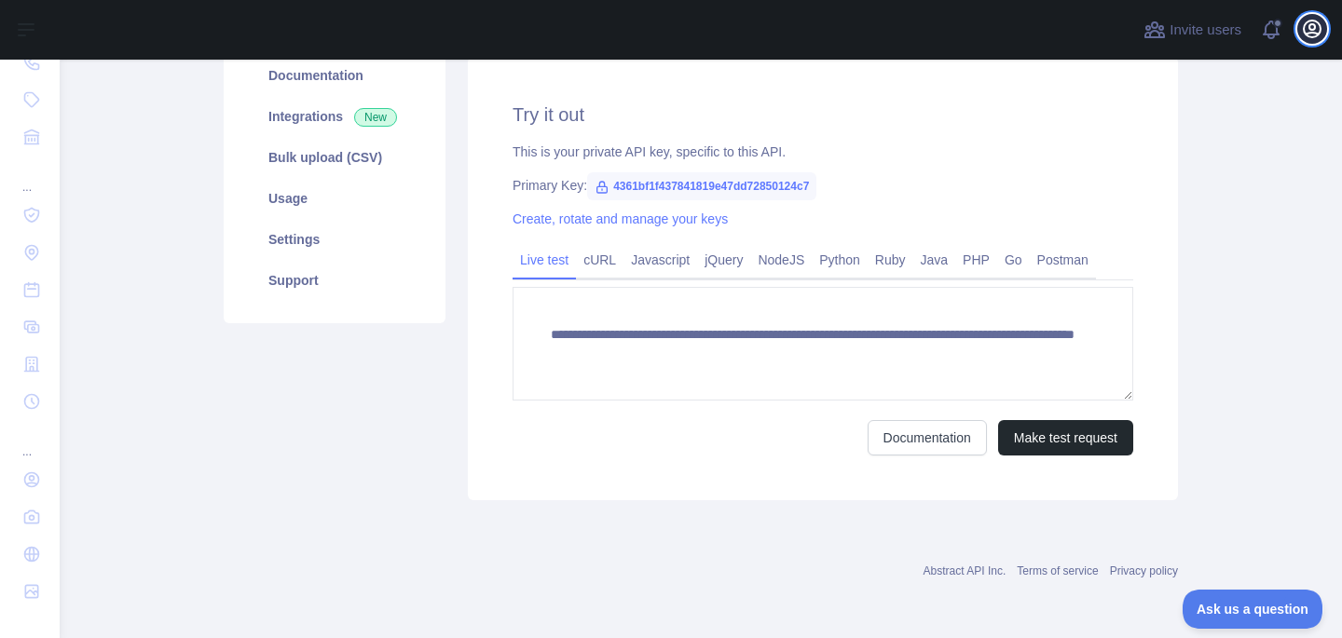
click at [1308, 32] on icon "button" at bounding box center [1312, 29] width 22 height 22
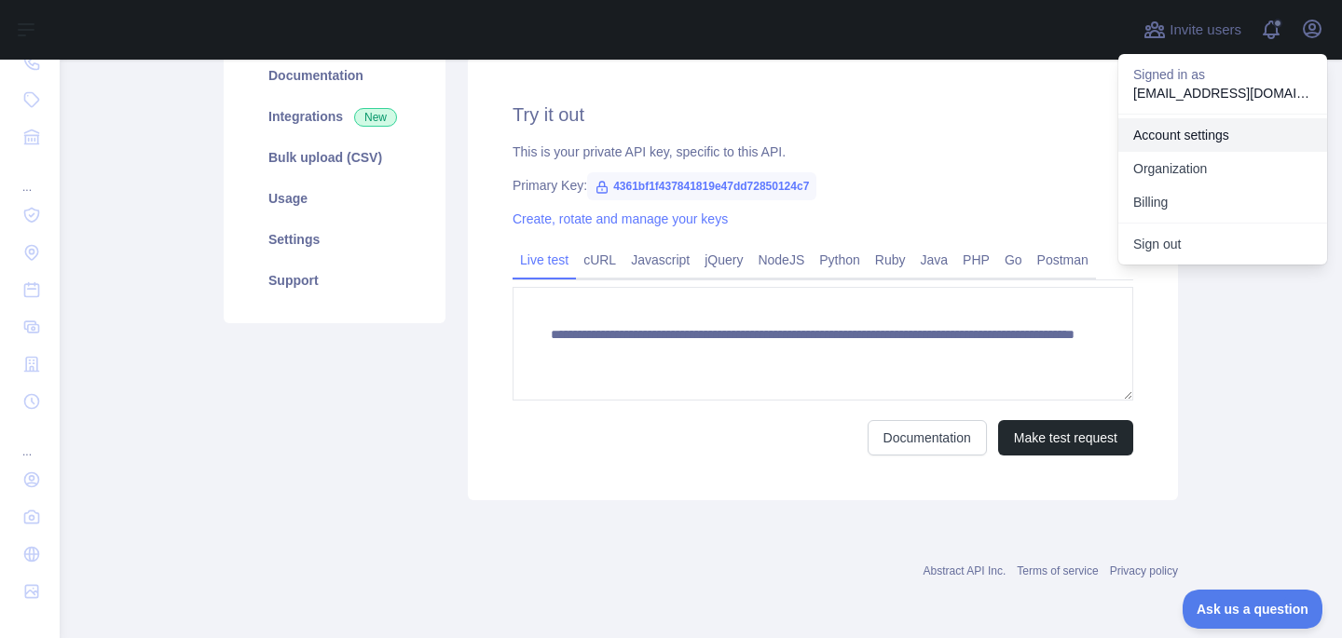
click at [1181, 142] on link "Account settings" at bounding box center [1222, 135] width 209 height 34
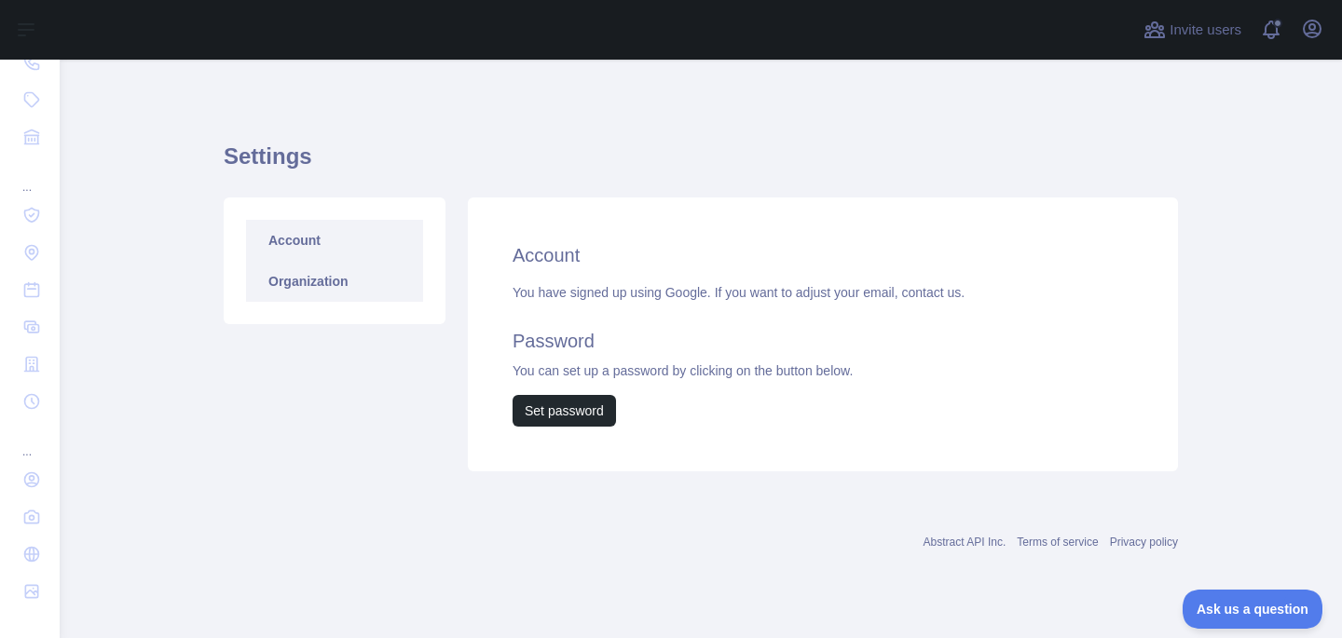
click at [307, 281] on link "Organization" at bounding box center [334, 281] width 177 height 41
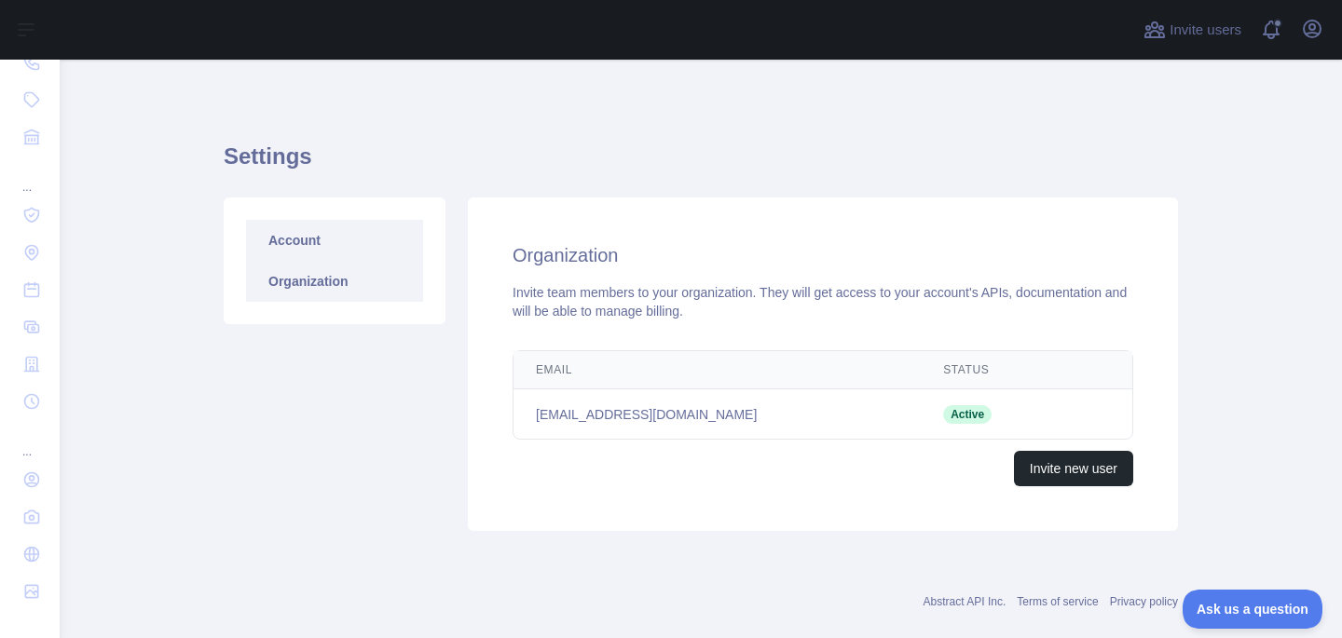
click at [301, 250] on link "Account" at bounding box center [334, 240] width 177 height 41
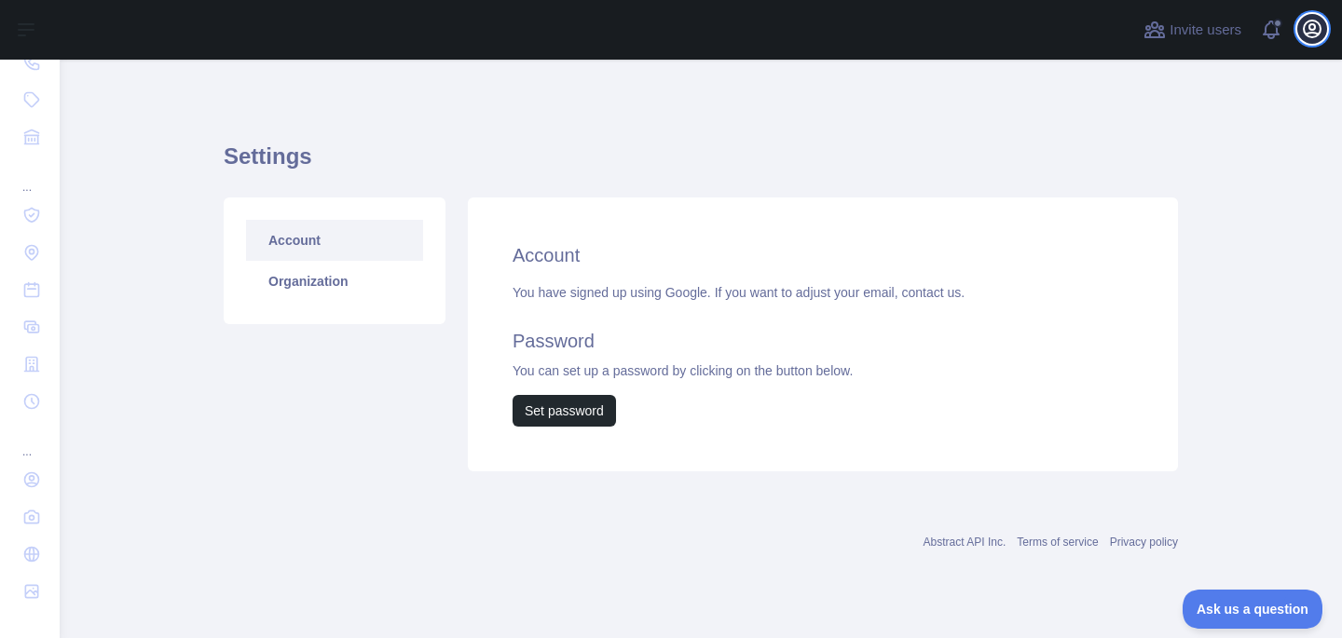
click at [1310, 25] on icon "button" at bounding box center [1312, 29] width 17 height 17
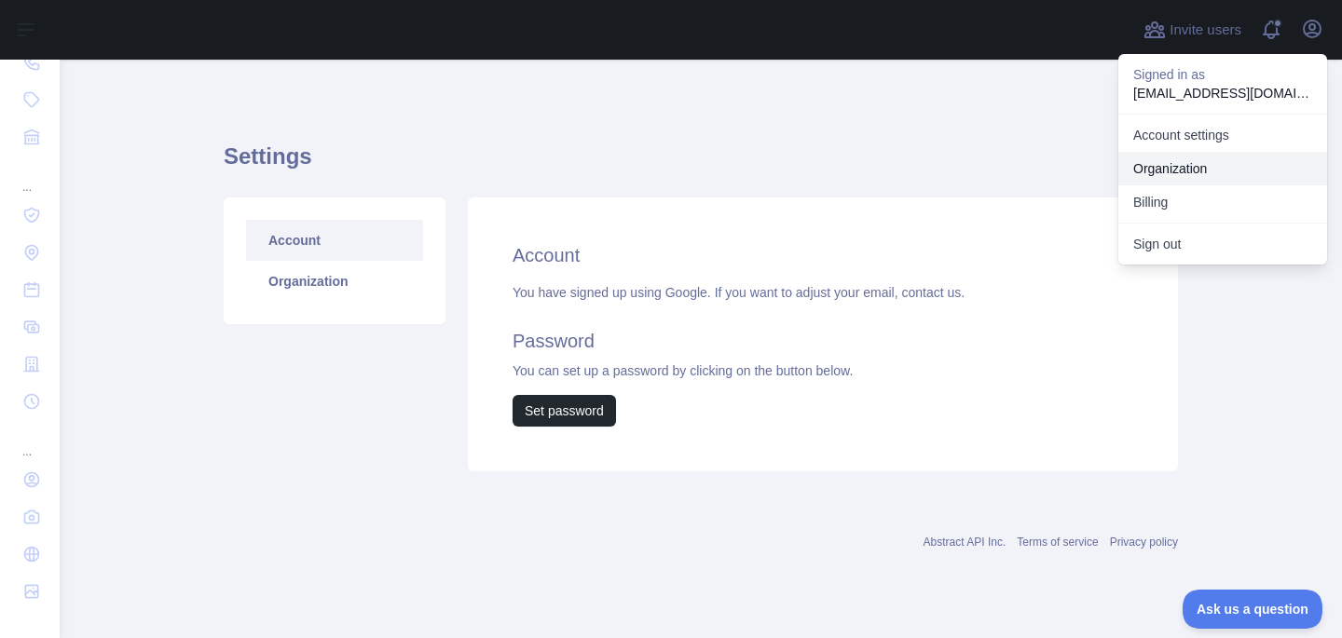
click at [1187, 165] on link "Organization" at bounding box center [1222, 169] width 209 height 34
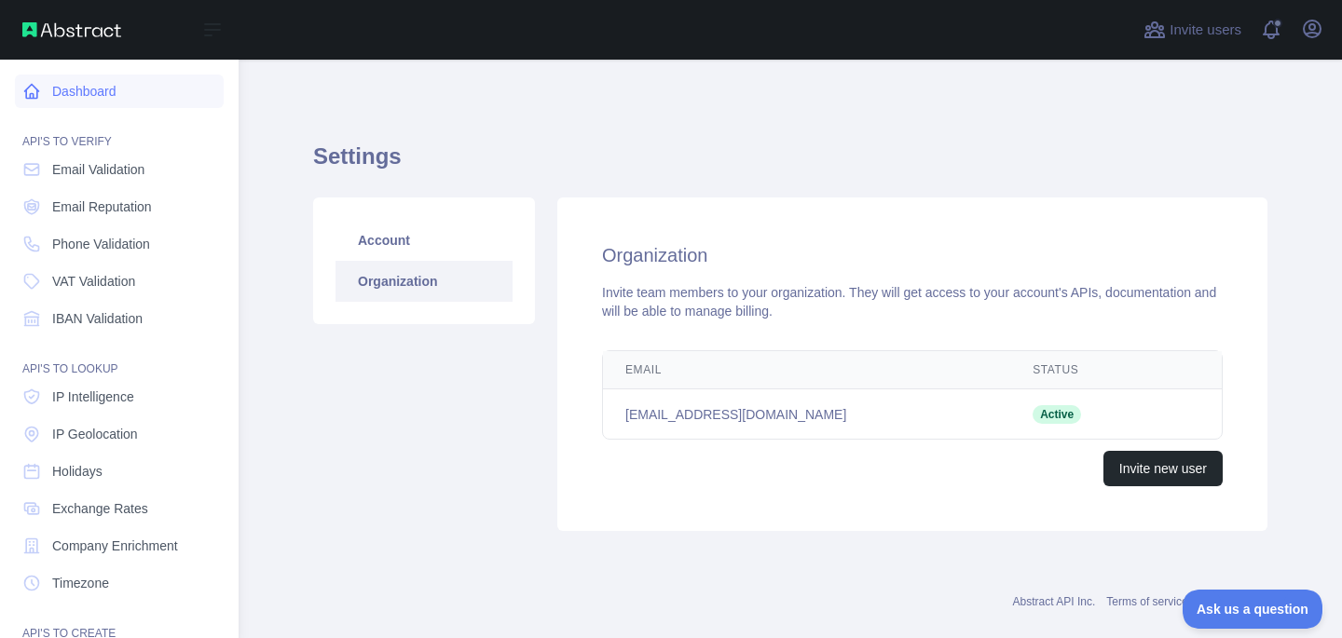
click at [88, 97] on link "Dashboard" at bounding box center [119, 92] width 209 height 34
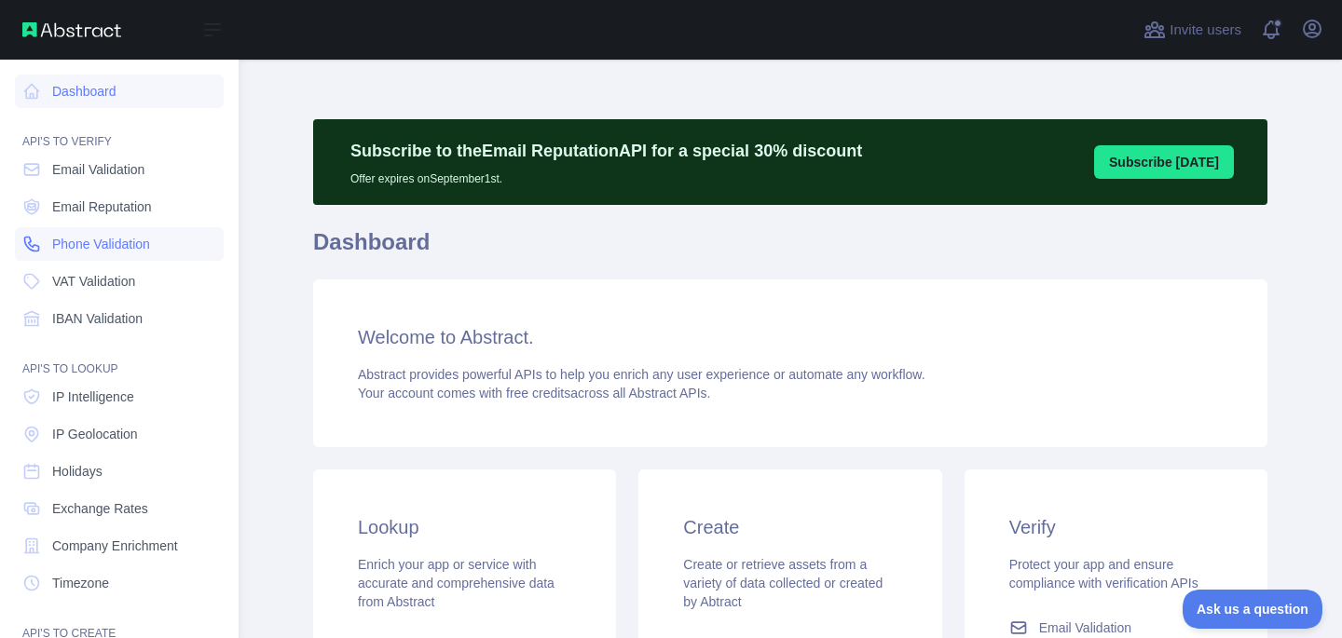
click at [98, 242] on span "Phone Validation" at bounding box center [101, 244] width 98 height 19
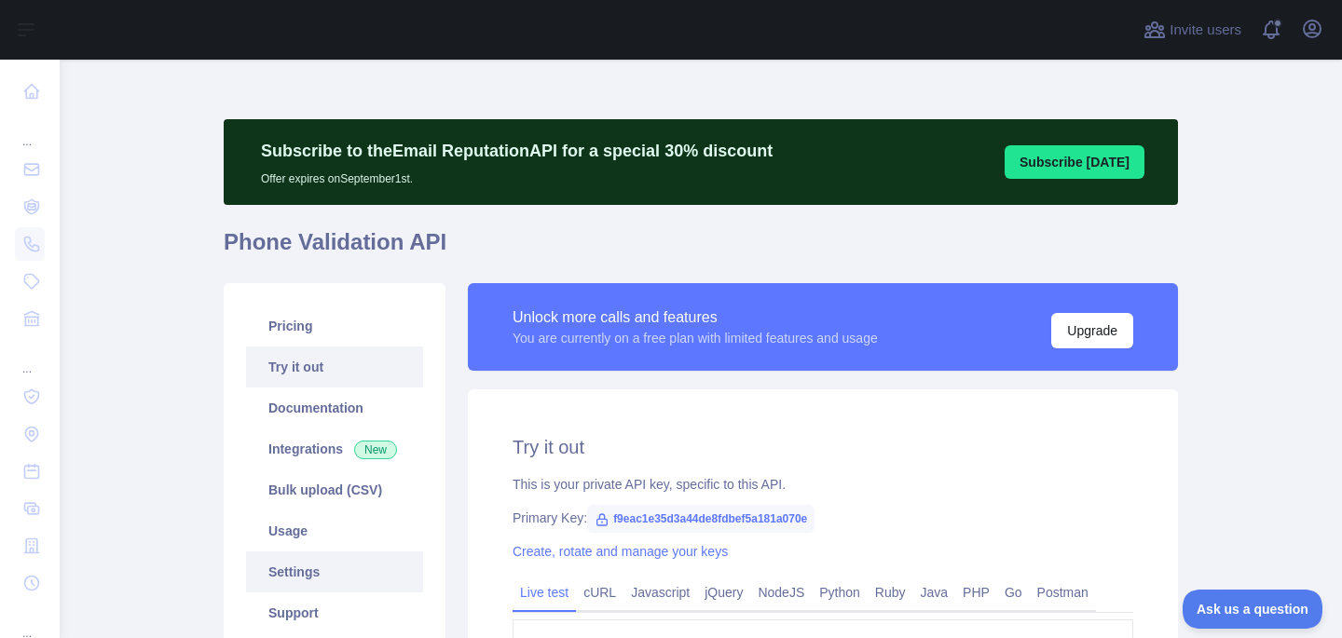
scroll to position [121, 0]
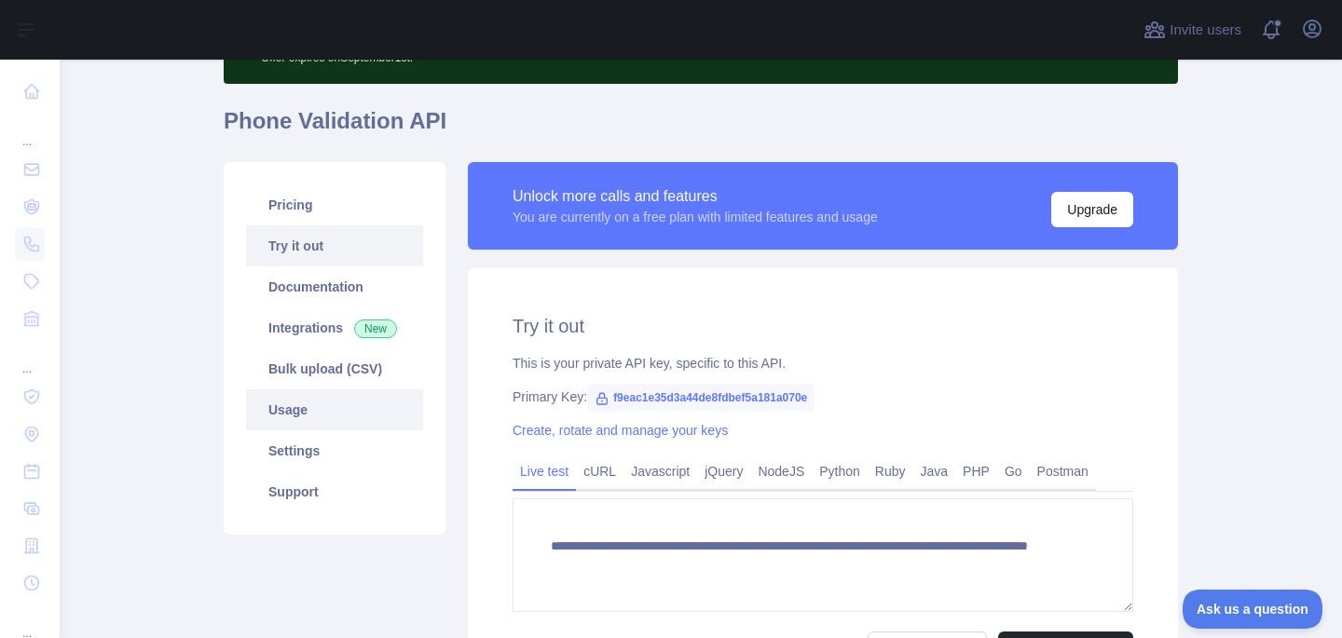
click at [284, 412] on link "Usage" at bounding box center [334, 410] width 177 height 41
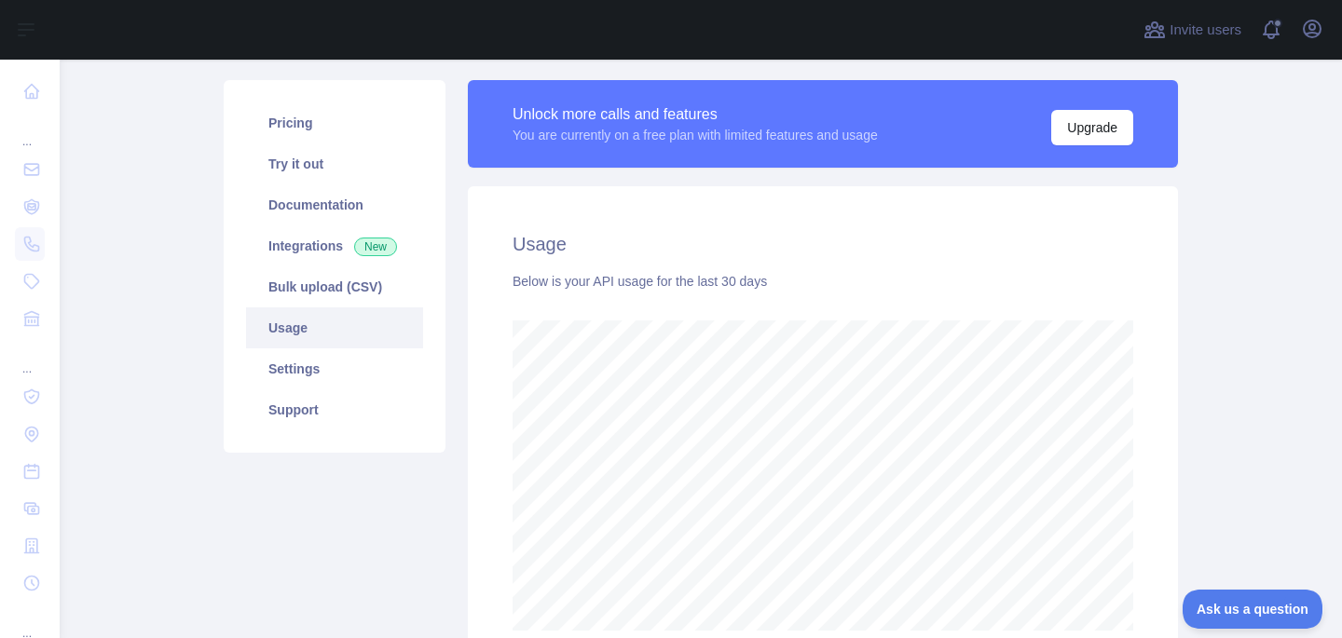
scroll to position [181, 0]
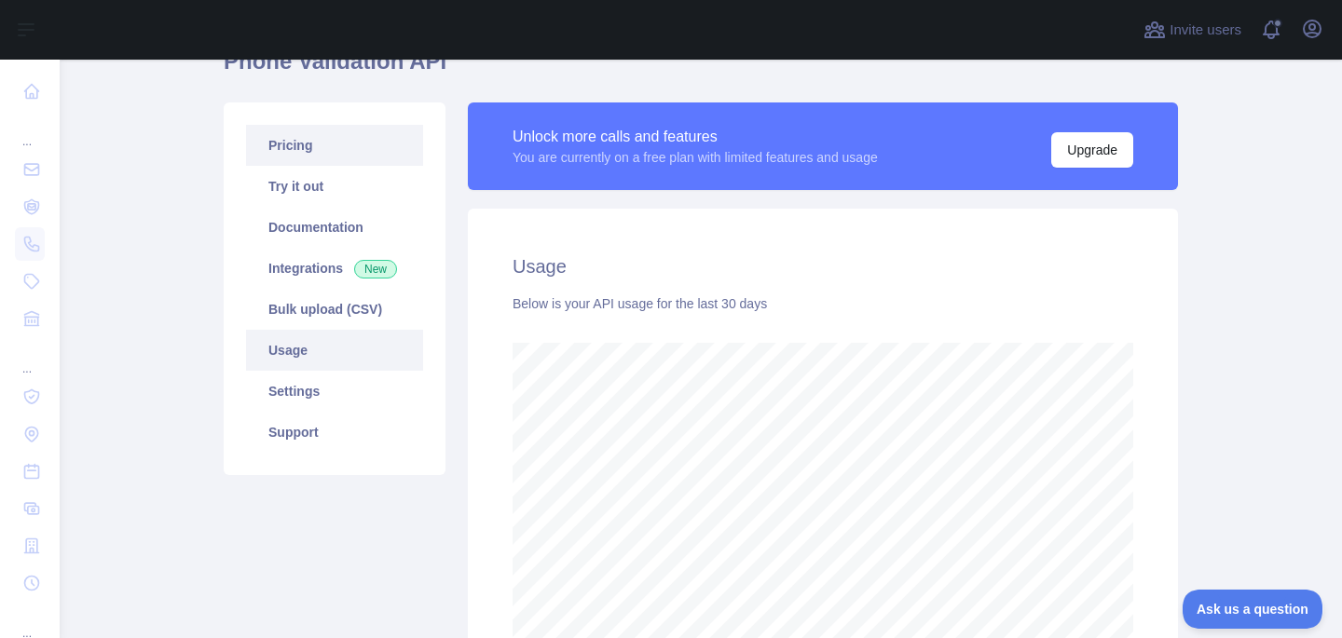
click at [298, 136] on link "Pricing" at bounding box center [334, 145] width 177 height 41
